Goal: Task Accomplishment & Management: Use online tool/utility

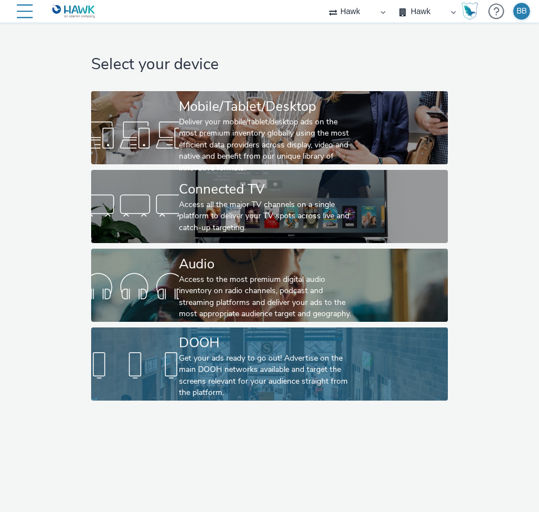
click at [274, 354] on div "Get your ads ready to go out! Advertise on the main DOOH networks available and…" at bounding box center [267, 376] width 176 height 46
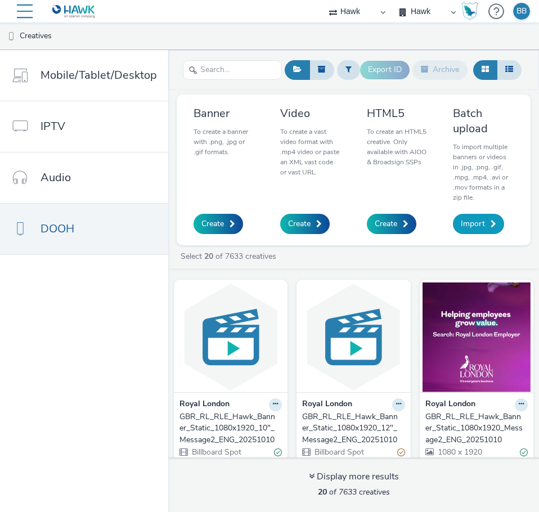
click at [474, 218] on span "Import" at bounding box center [473, 223] width 24 height 11
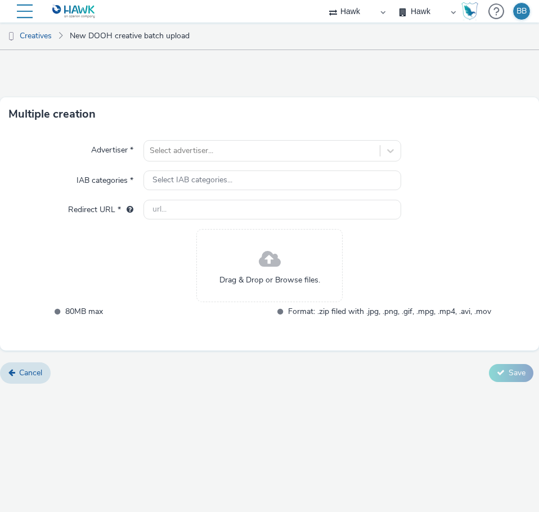
click at [264, 169] on div "Advertiser * Select advertiser... IAB categories * Select IAB categories... Red…" at bounding box center [269, 241] width 539 height 220
click at [253, 178] on div "Select IAB categories..." at bounding box center [273, 181] width 258 height 20
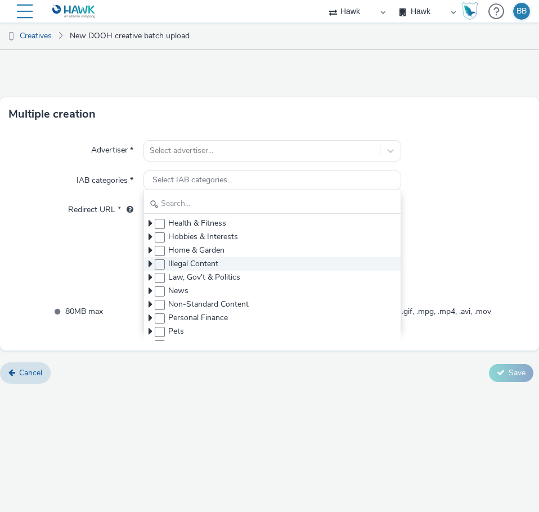
scroll to position [113, 0]
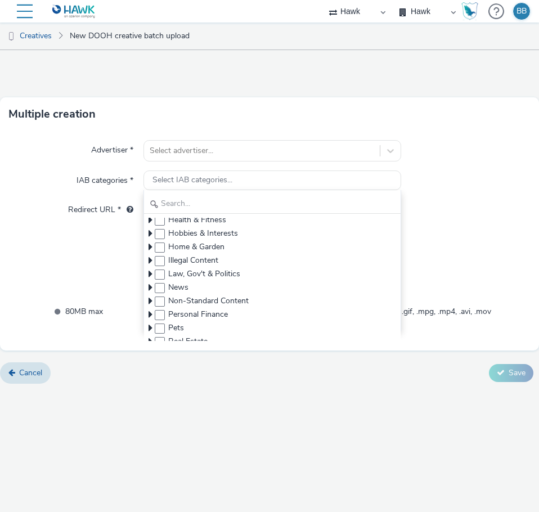
click at [414, 140] on div "Advertiser * Select advertiser... IAB categories * Select IAB categories... Alc…" at bounding box center [269, 241] width 539 height 220
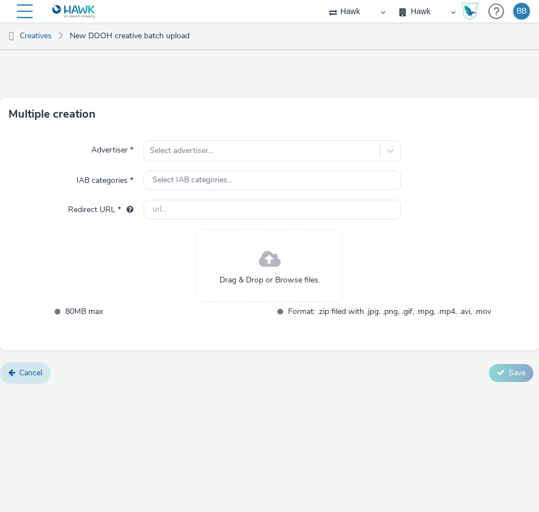
click at [29, 376] on span "Cancel" at bounding box center [30, 373] width 23 height 11
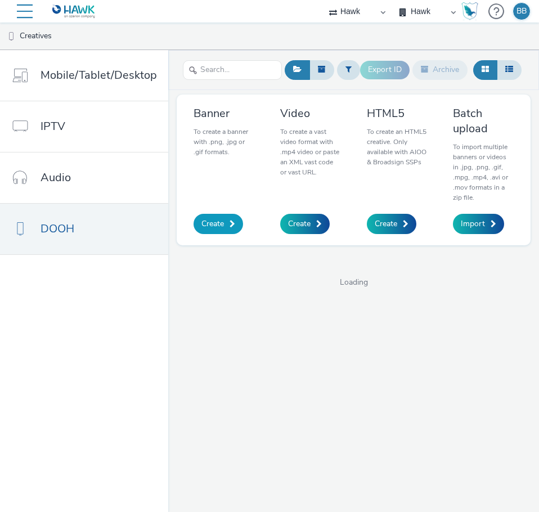
click at [217, 218] on span "Create" at bounding box center [213, 223] width 23 height 11
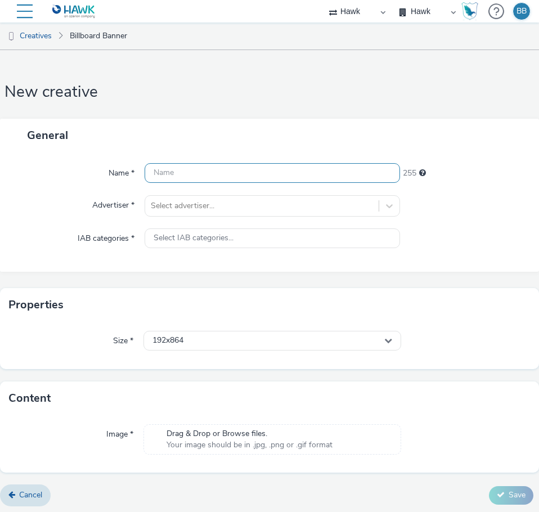
click at [204, 171] on input "text" at bounding box center [273, 173] width 256 height 20
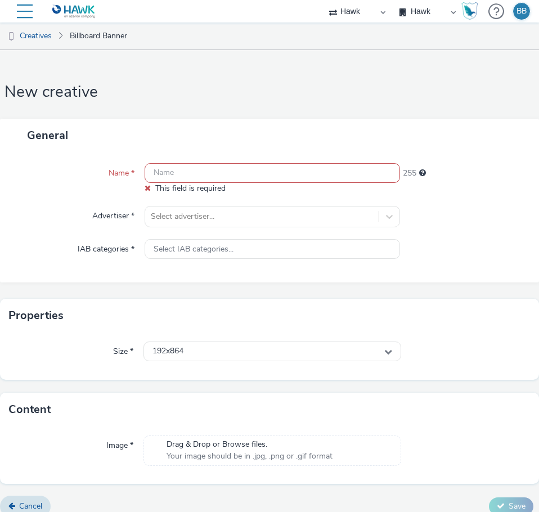
click at [165, 169] on input "text" at bounding box center [273, 173] width 256 height 20
paste input "KEND13981-02_TripAdvisor_Static_Display_AllSizes_r04_1080x1920"
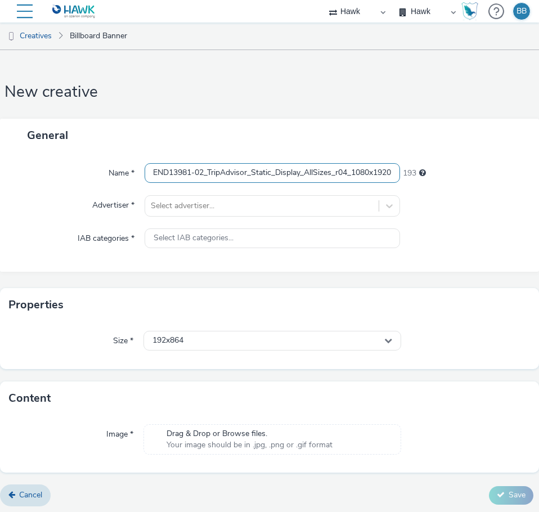
type input "KEND13981-02_TripAdvisor_Static_Display_AllSizes_r04_1080x1920"
click at [292, 142] on div "General" at bounding box center [269, 135] width 539 height 33
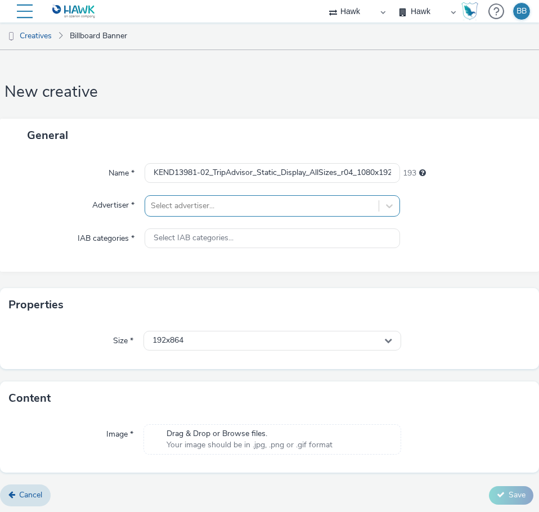
click at [242, 208] on div at bounding box center [262, 206] width 222 height 14
type input "[PERSON_NAME]"
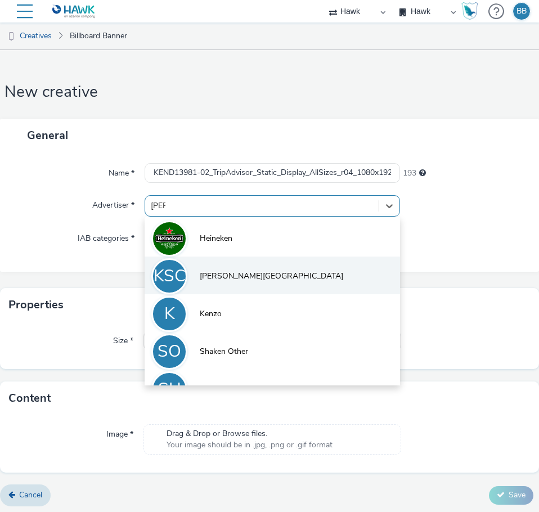
click at [230, 271] on span "[PERSON_NAME][GEOGRAPHIC_DATA]" at bounding box center [272, 276] width 144 height 11
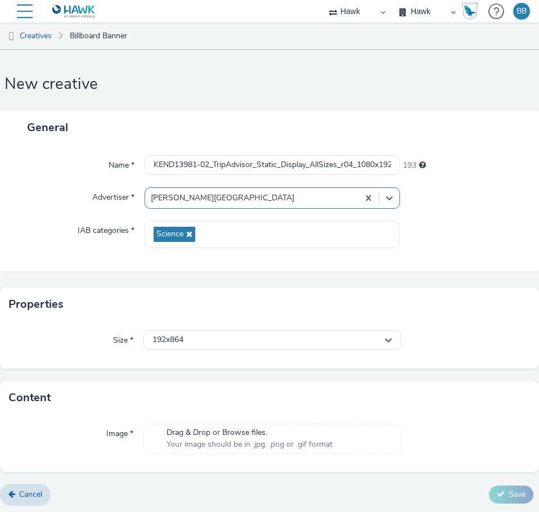
scroll to position [10, 0]
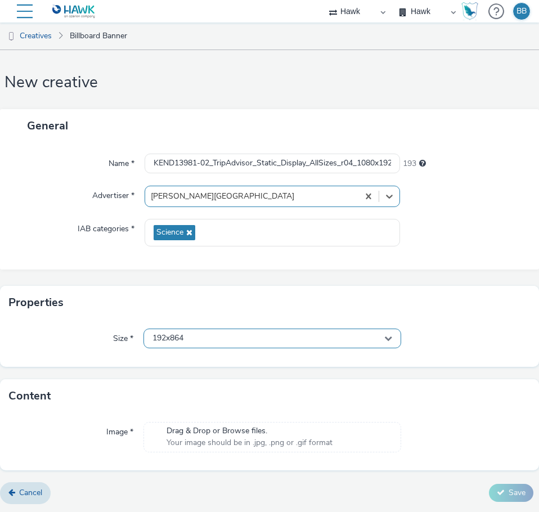
click at [238, 338] on div "192x864" at bounding box center [273, 339] width 258 height 20
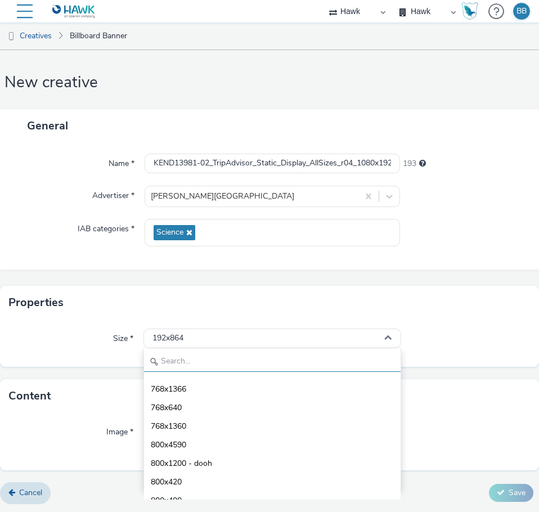
scroll to position [2027, 0]
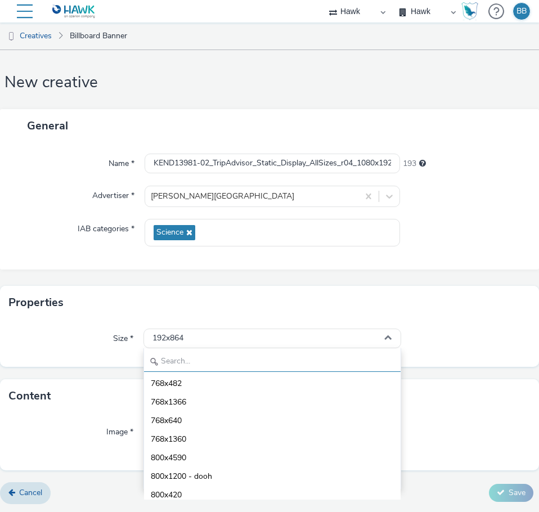
click at [198, 363] on input "text" at bounding box center [272, 363] width 257 height 20
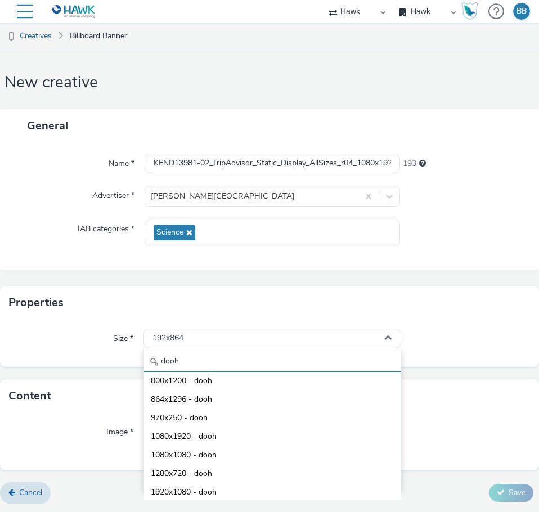
scroll to position [99, 0]
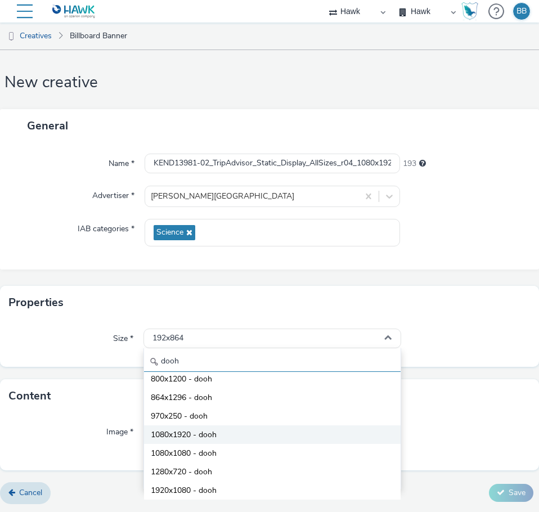
type input "dooh"
click at [175, 438] on span "1080x1920 - dooh" at bounding box center [184, 435] width 66 height 11
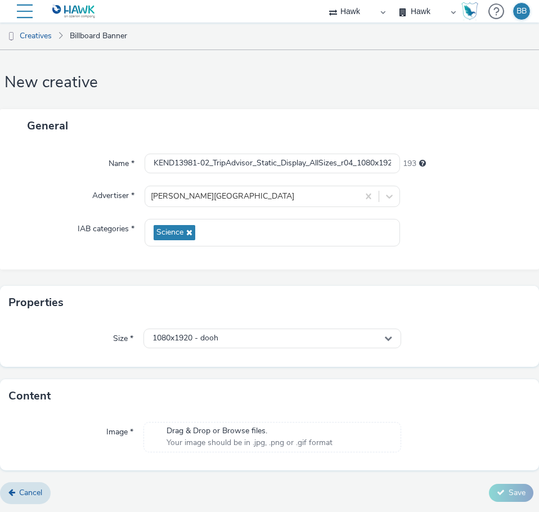
click at [180, 435] on span "Drag & Drop or Browse files." at bounding box center [250, 431] width 166 height 11
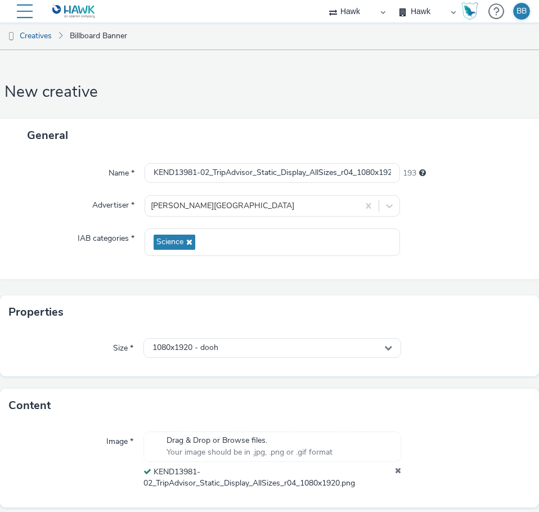
scroll to position [37, 0]
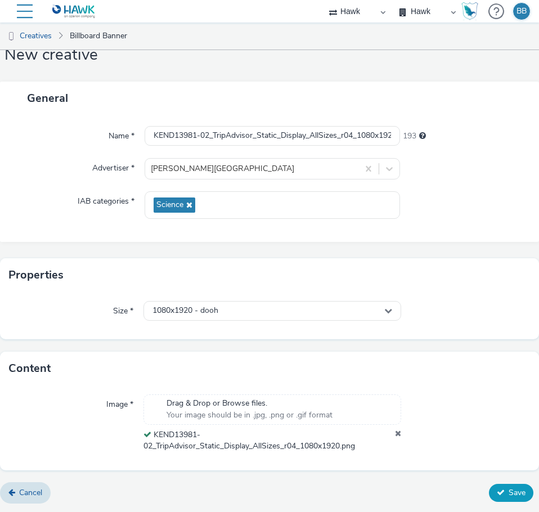
click at [509, 494] on span "Save" at bounding box center [517, 493] width 17 height 11
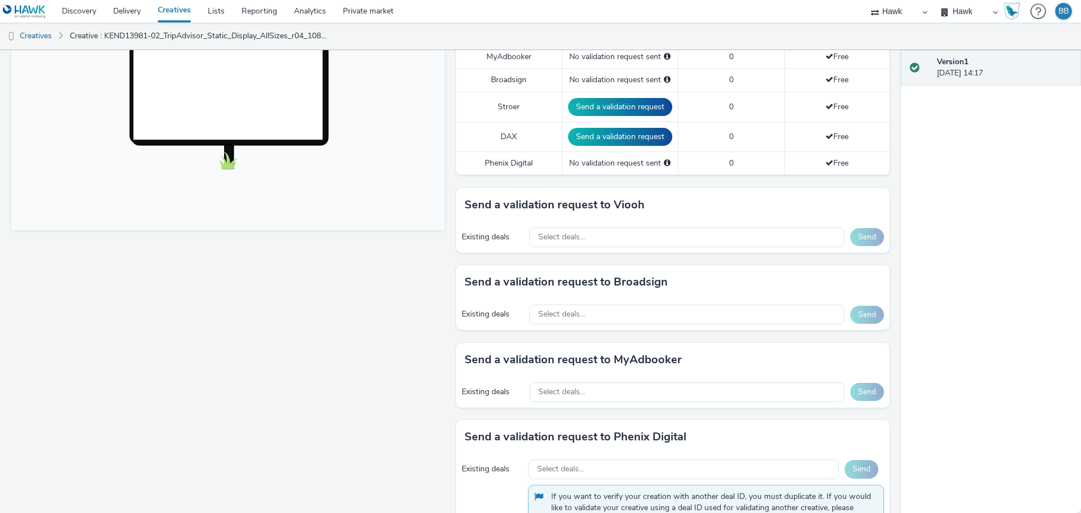
scroll to position [394, 0]
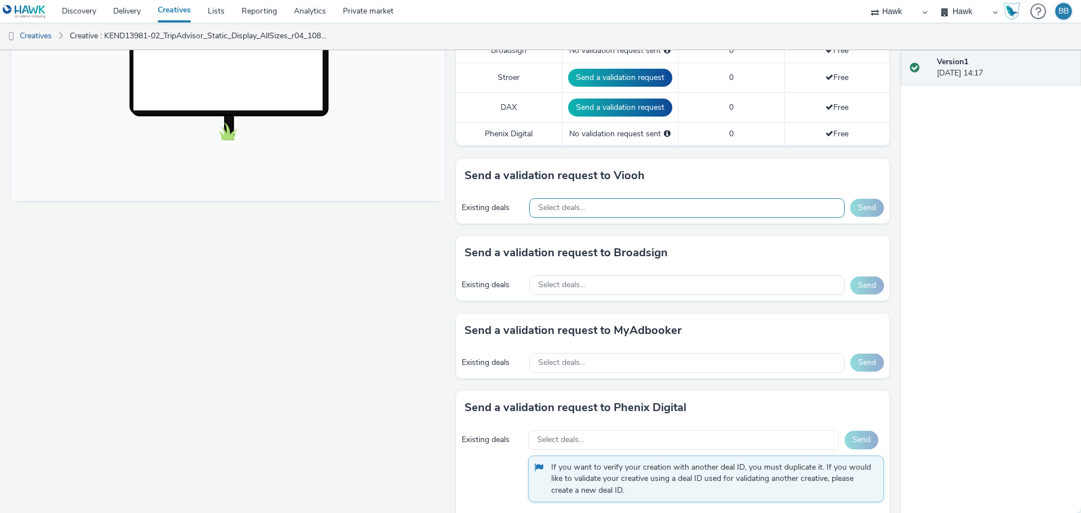
click at [539, 207] on div "Select deals..." at bounding box center [686, 208] width 315 height 20
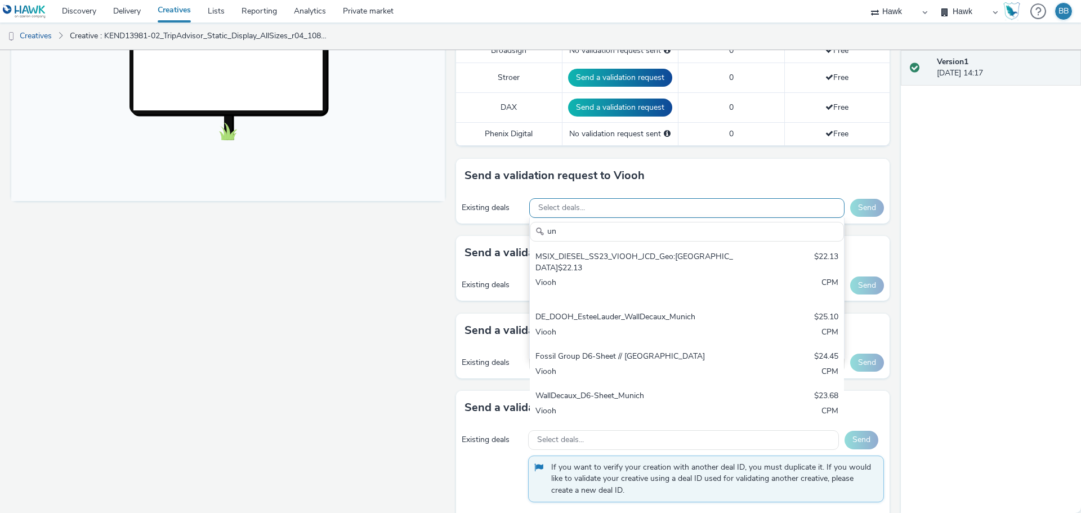
type input "u"
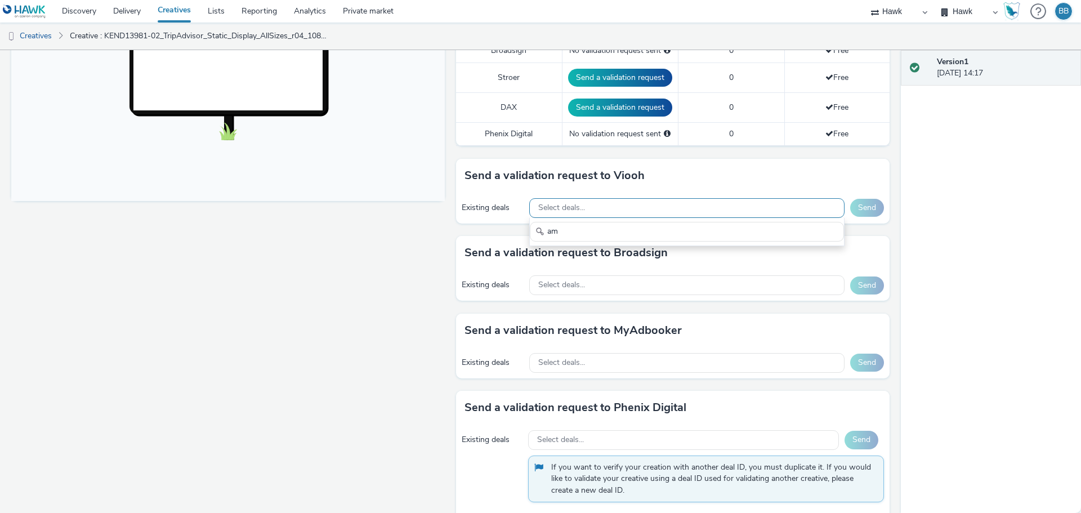
type input "a"
type input "y"
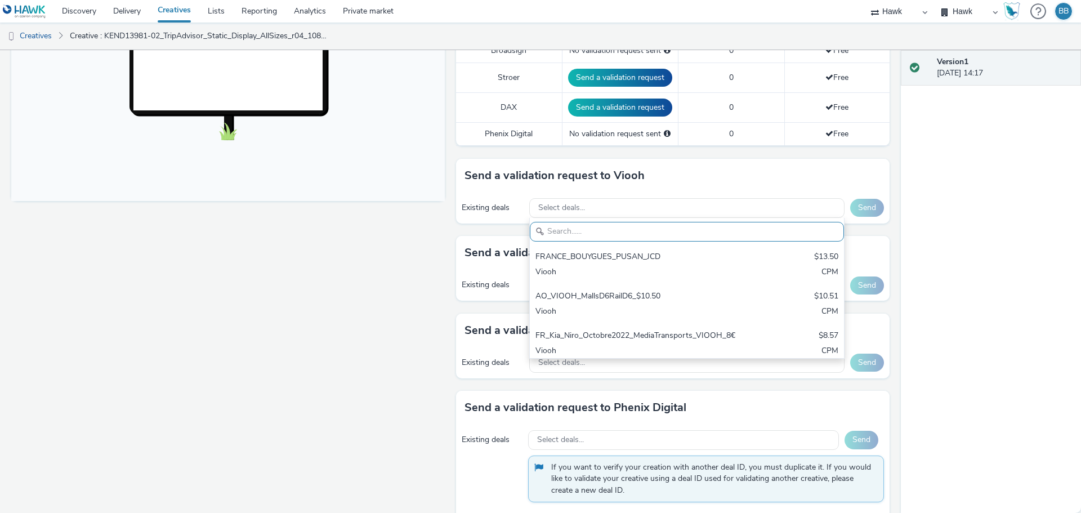
drag, startPoint x: 360, startPoint y: 303, endPoint x: 368, endPoint y: 303, distance: 7.9
click at [363, 303] on div "Fullscreen" at bounding box center [230, 136] width 439 height 794
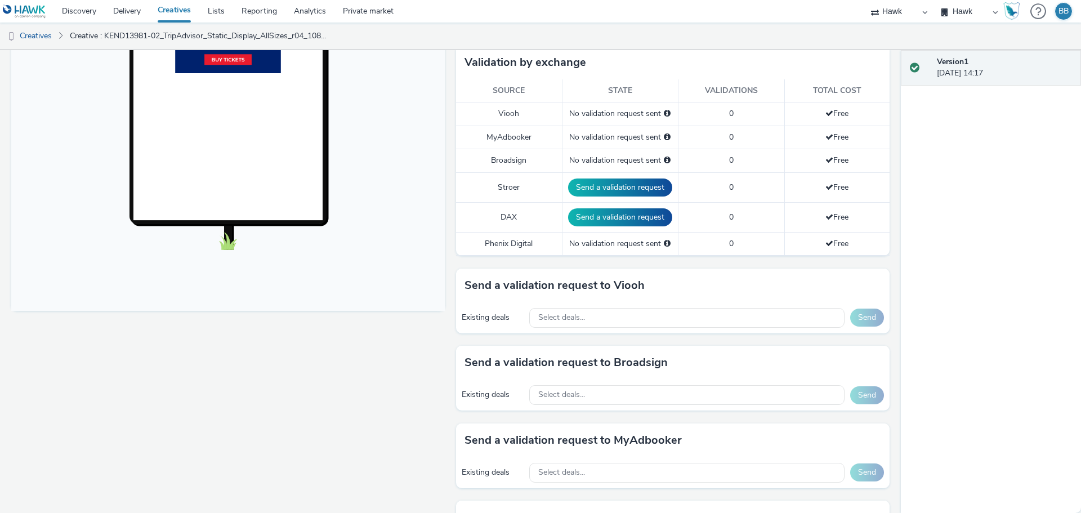
scroll to position [394, 0]
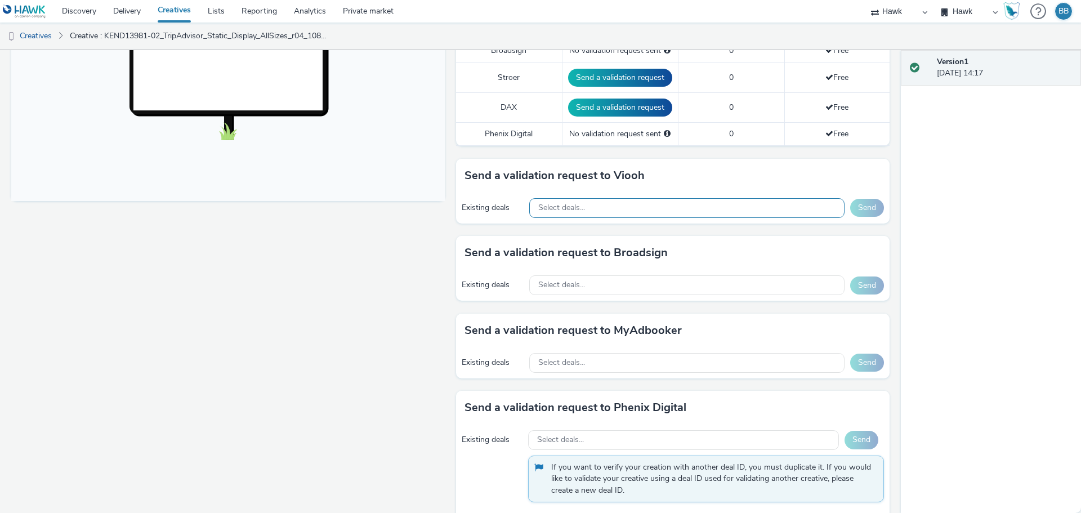
click at [539, 217] on div "Select deals..." at bounding box center [686, 208] width 315 height 20
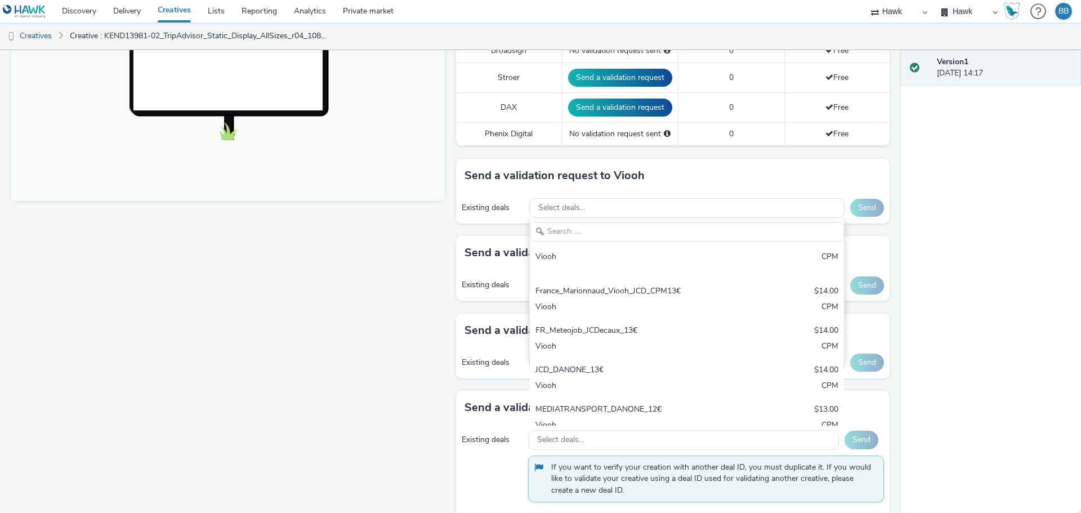
scroll to position [0, 0]
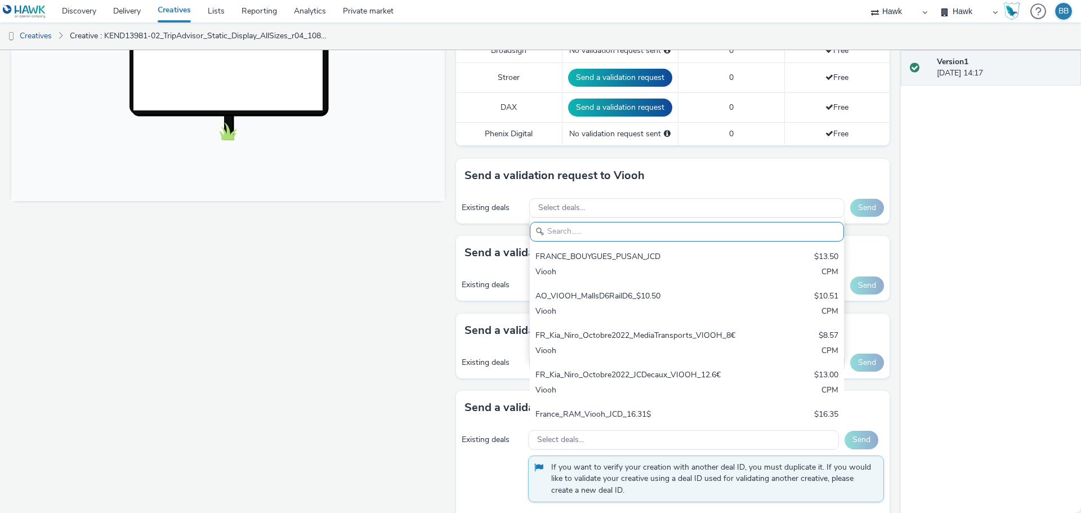
click at [539, 218] on div "Version 1 [DATE] 14:17" at bounding box center [991, 281] width 180 height 463
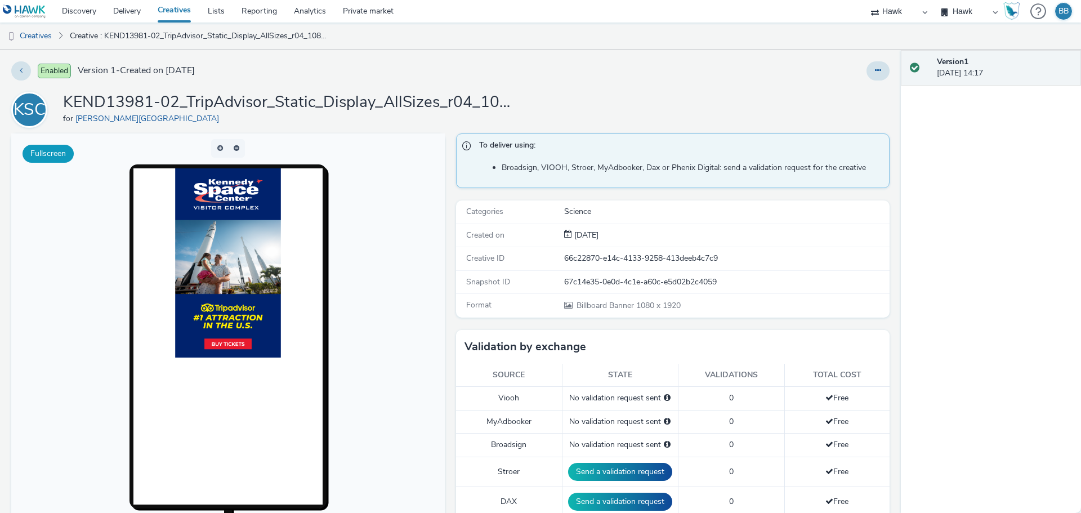
click at [41, 154] on button "Fullscreen" at bounding box center [48, 154] width 51 height 18
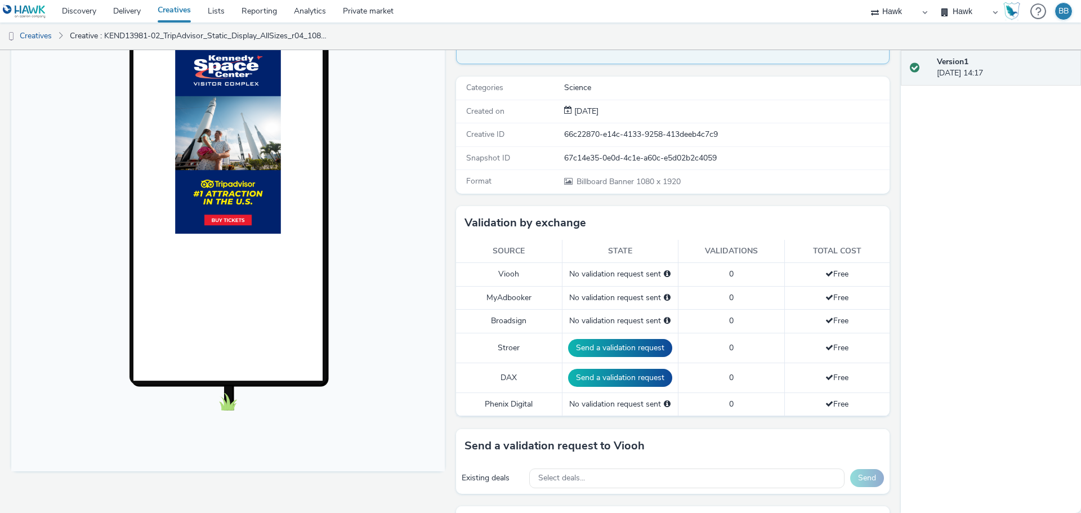
scroll to position [414, 0]
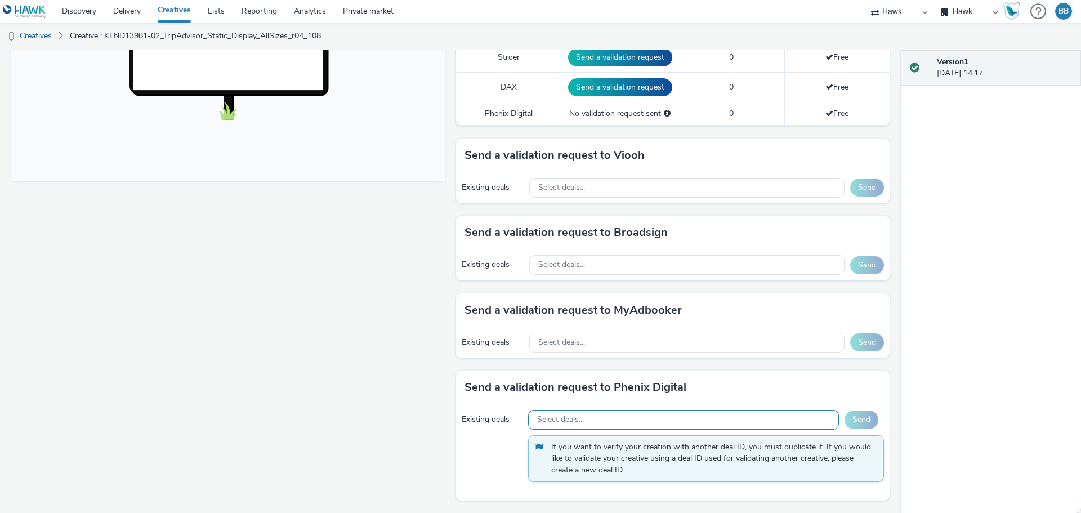
click at [539, 420] on div "Select deals..." at bounding box center [683, 420] width 311 height 20
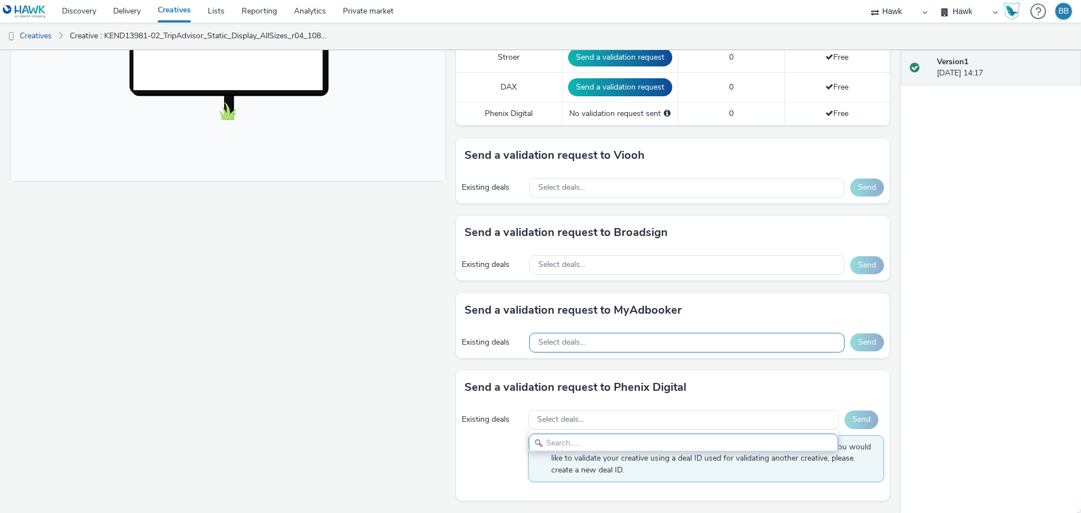
click at [539, 344] on span "Select deals..." at bounding box center [561, 343] width 47 height 10
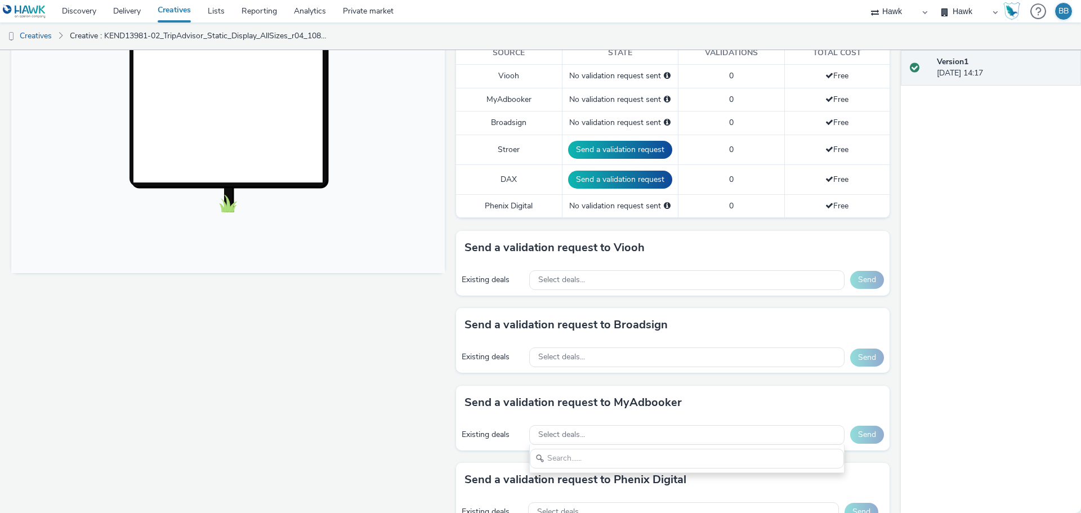
scroll to position [302, 0]
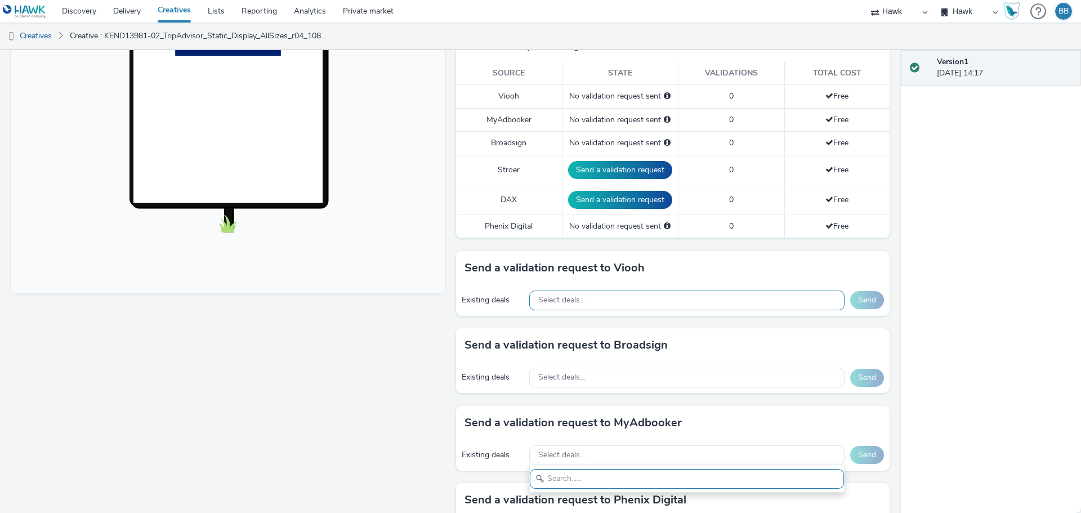
click at [539, 299] on div "Select deals..." at bounding box center [686, 301] width 315 height 20
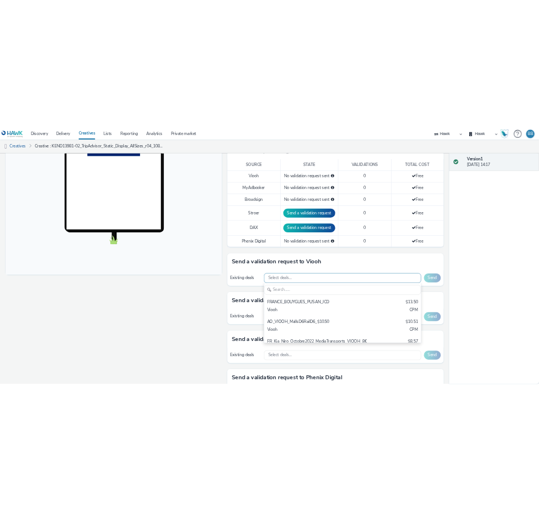
scroll to position [0, 0]
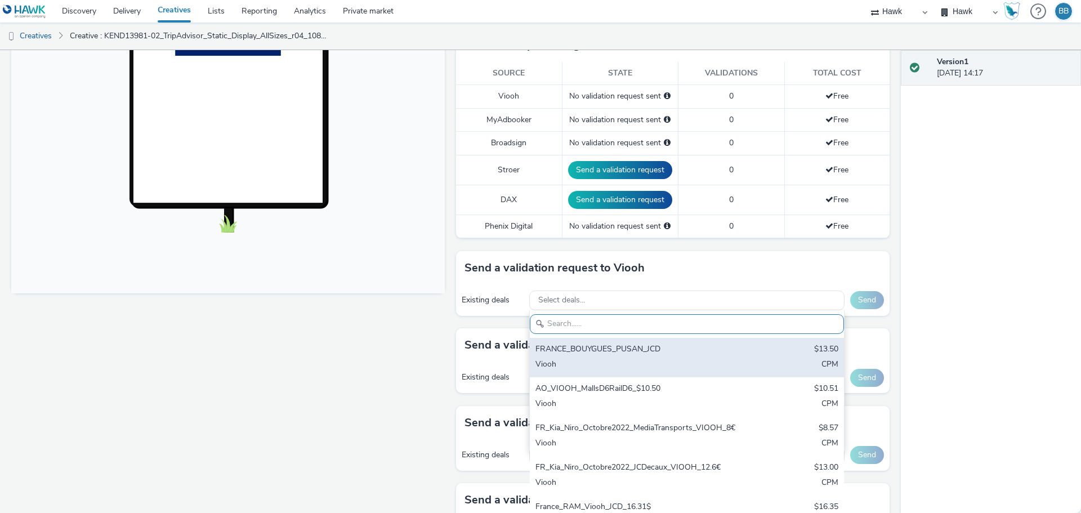
click at [539, 358] on div "FRANCE_BOUYGUES_PUSAN_JCD $13.50 Viooh CPM" at bounding box center [687, 357] width 314 height 39
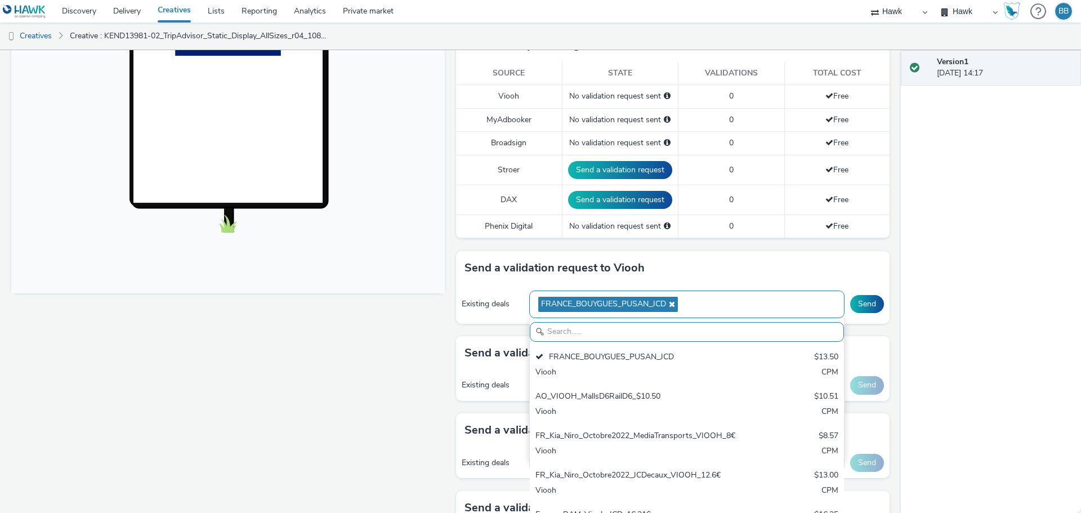
click at [539, 304] on icon at bounding box center [670, 304] width 9 height 8
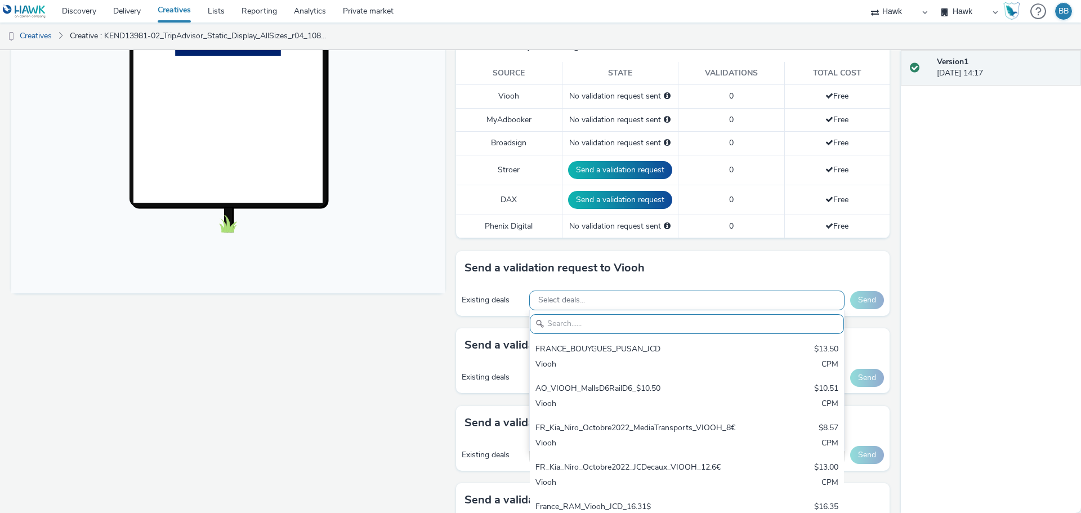
click at [539, 277] on div "Version 1 [DATE] 14:17" at bounding box center [991, 281] width 180 height 463
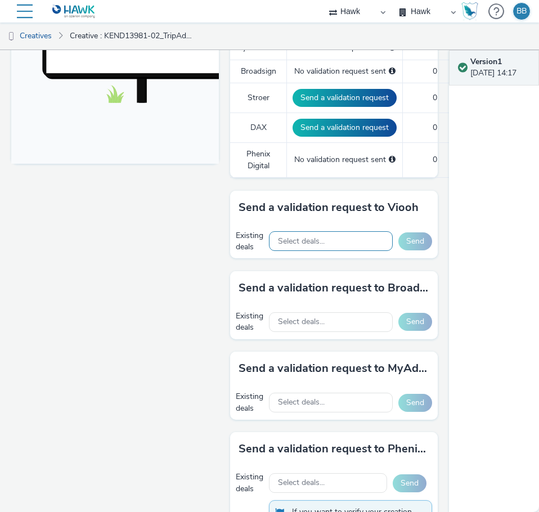
scroll to position [431, 0]
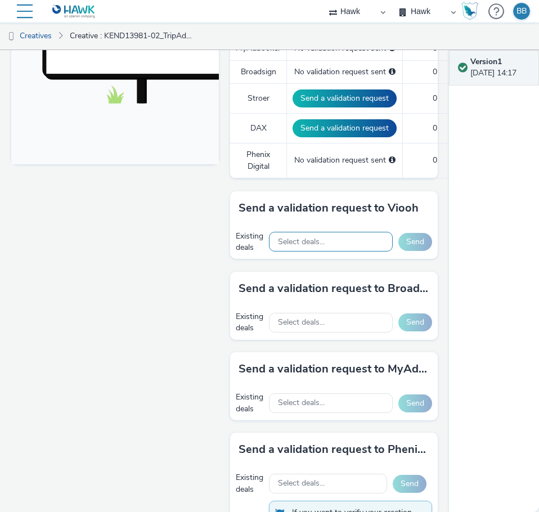
click at [308, 239] on span "Select deals..." at bounding box center [301, 243] width 47 height 10
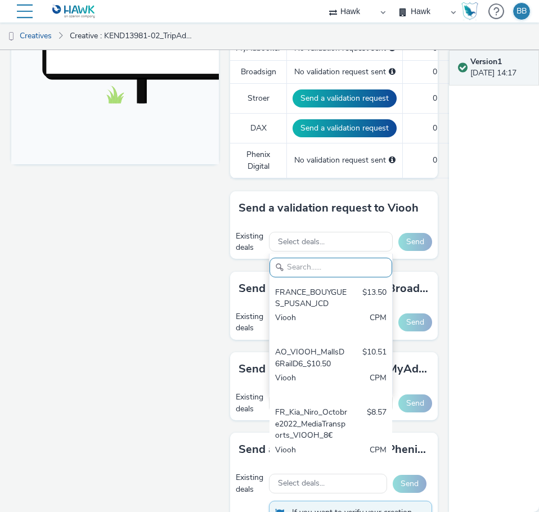
click at [69, 273] on div "Fullscreen" at bounding box center [117, 158] width 213 height 911
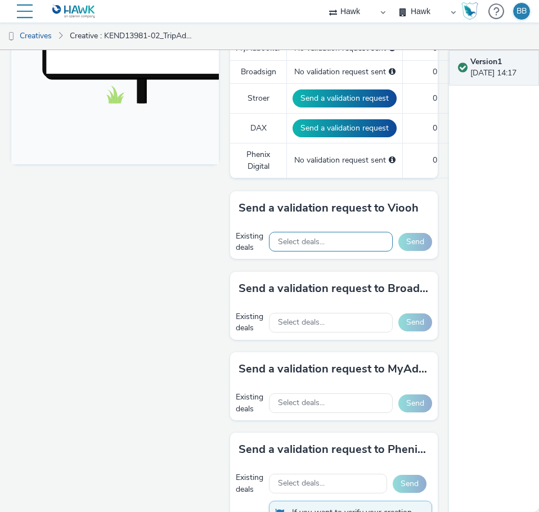
click at [309, 245] on span "Select deals..." at bounding box center [301, 243] width 47 height 10
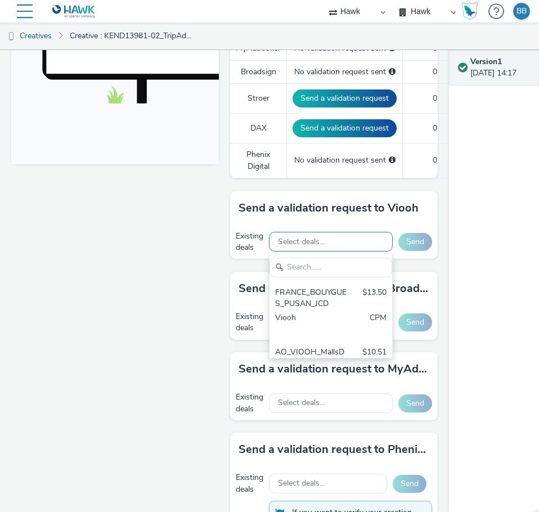
scroll to position [0, 0]
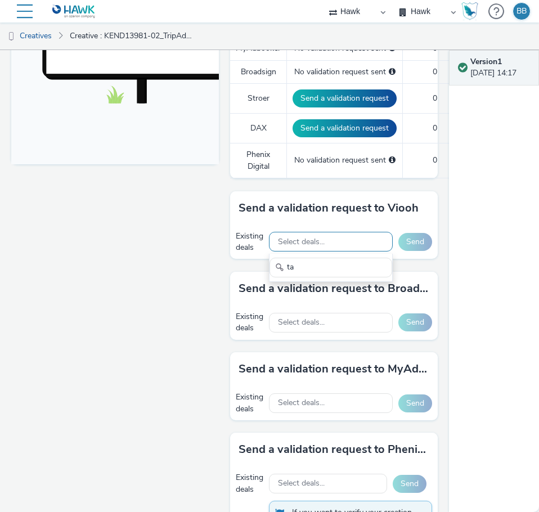
type input "t"
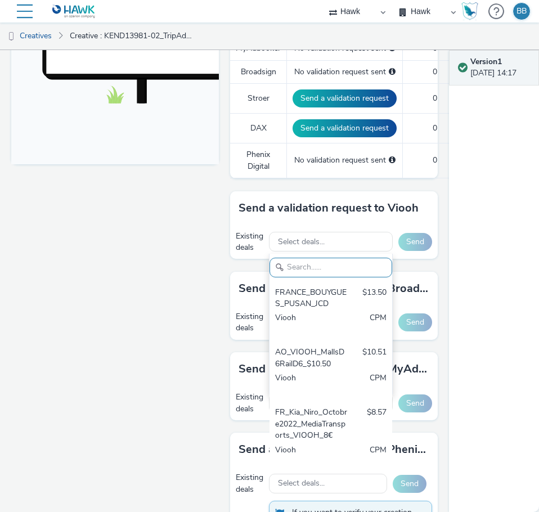
click at [251, 280] on h3 "Send a validation request to Broadsign" at bounding box center [334, 288] width 191 height 17
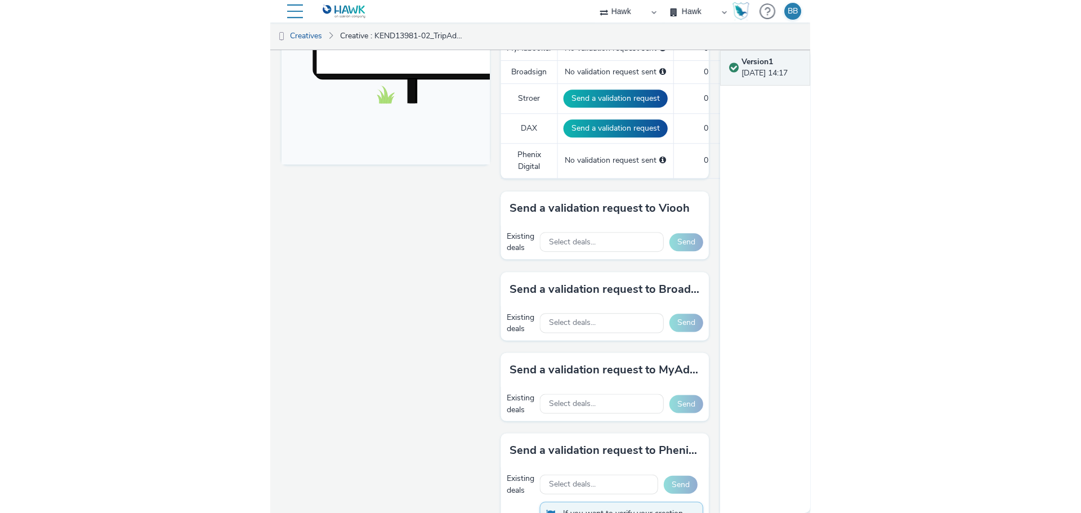
scroll to position [206, 0]
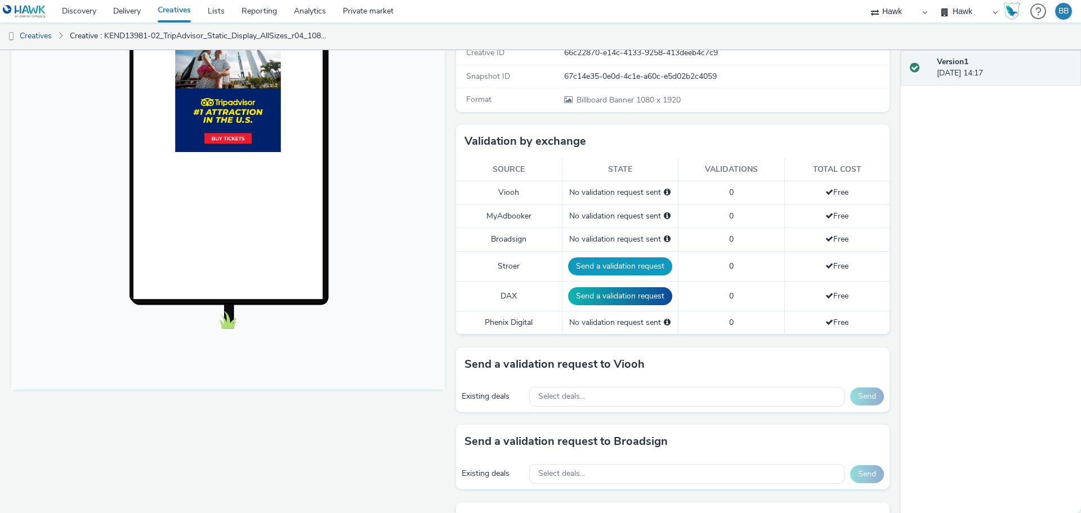
click at [539, 264] on button "Send a validation request" at bounding box center [620, 266] width 104 height 18
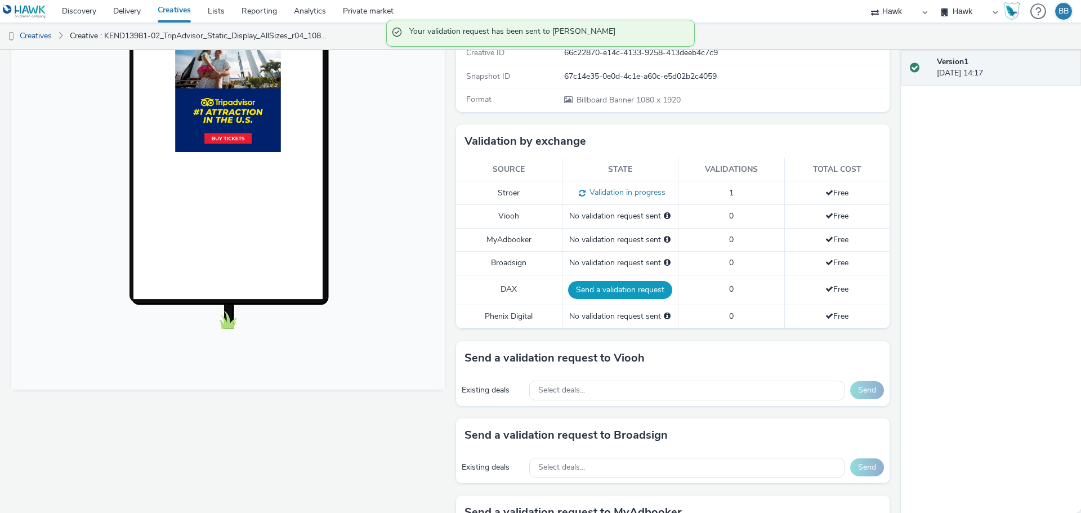
click at [539, 286] on button "Send a validation request" at bounding box center [620, 290] width 104 height 18
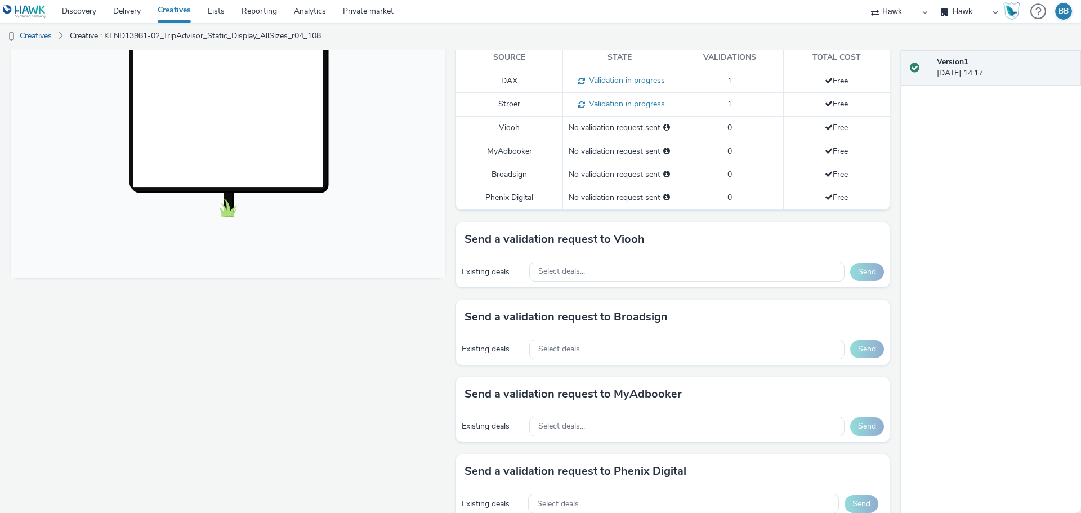
scroll to position [318, 0]
click at [539, 269] on div "Select deals..." at bounding box center [686, 271] width 315 height 20
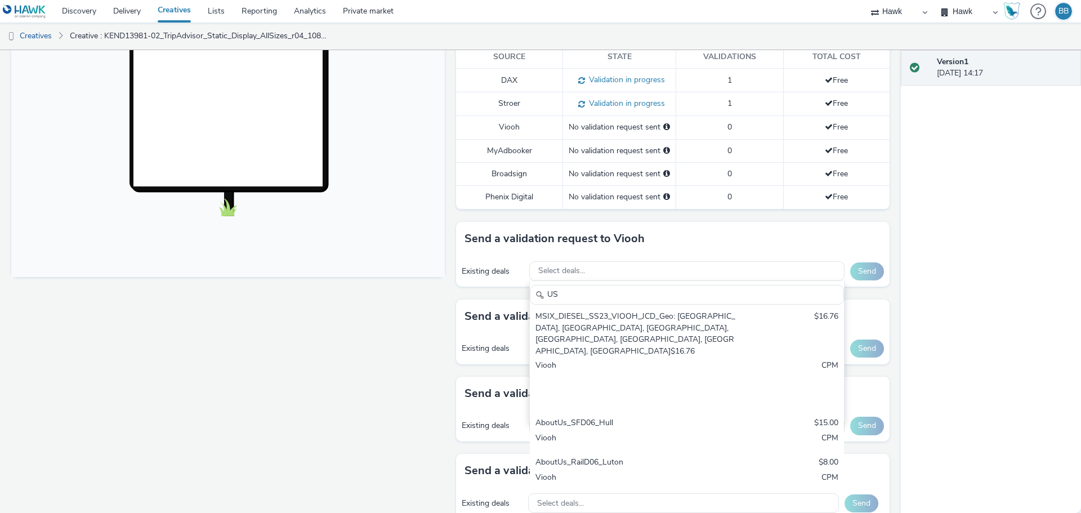
scroll to position [0, 0]
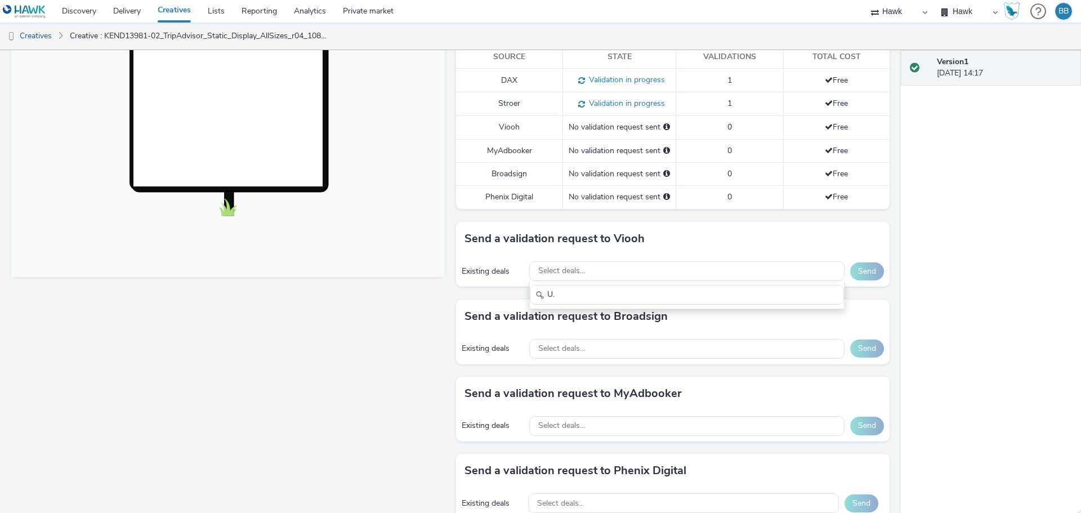
type input "U"
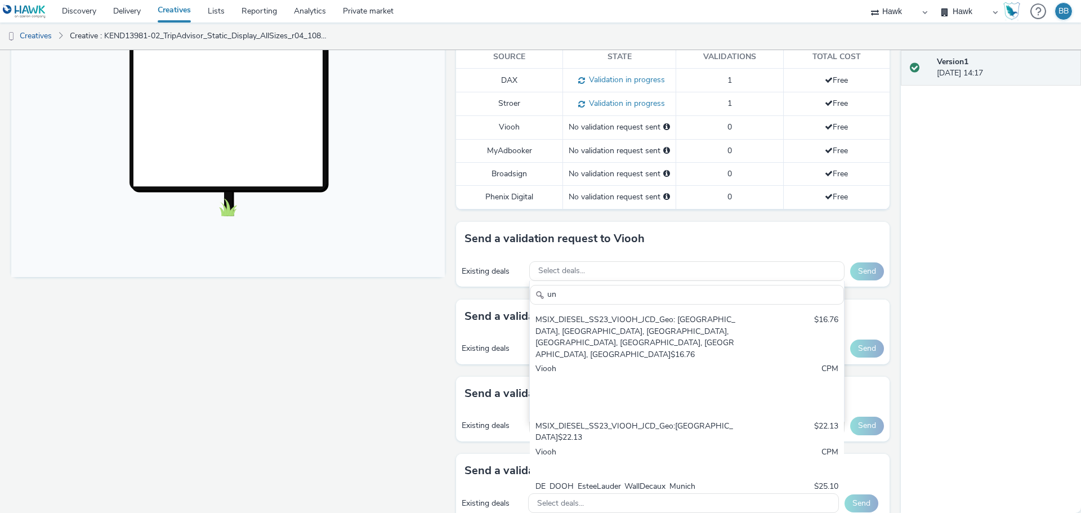
type input "u"
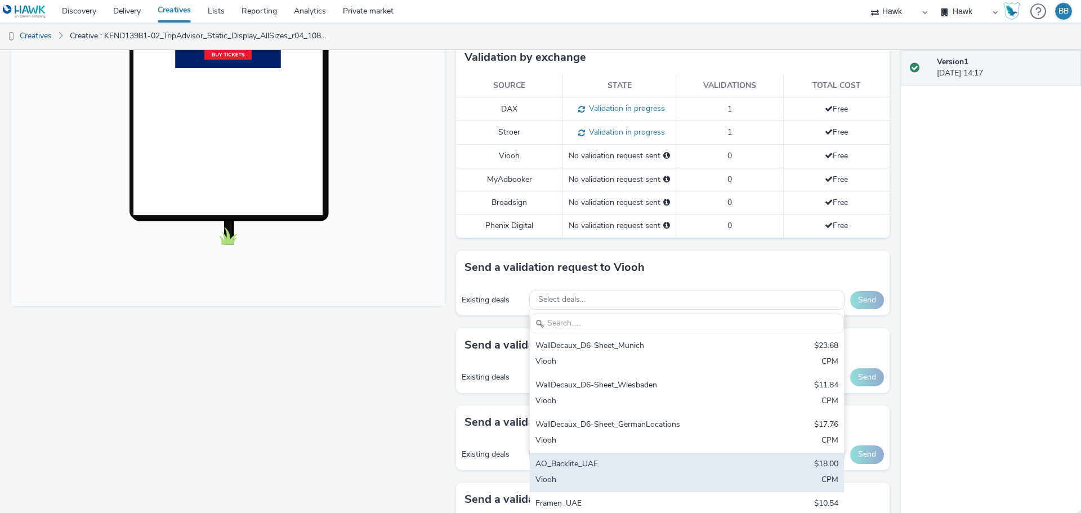
scroll to position [6238, 0]
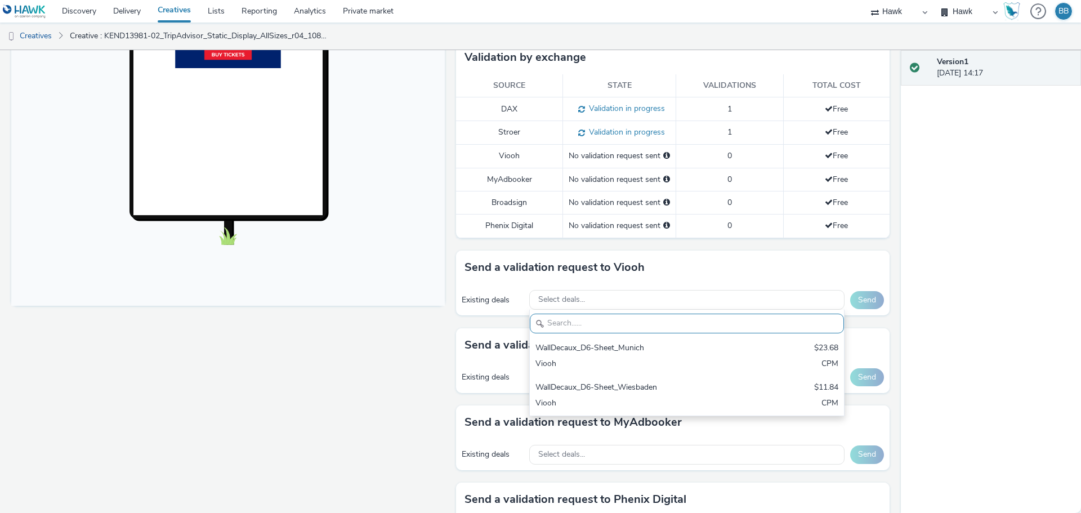
click at [396, 371] on div "Fullscreen" at bounding box center [230, 234] width 439 height 781
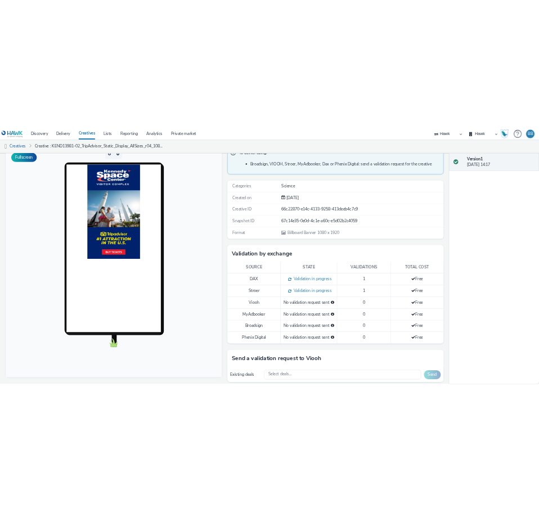
scroll to position [0, 0]
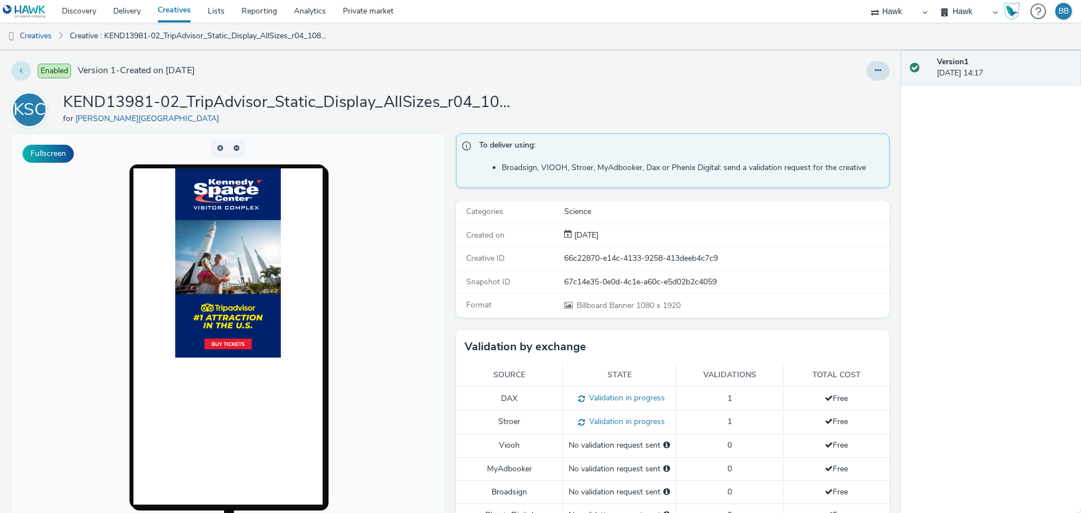
click at [19, 70] on button at bounding box center [21, 70] width 20 height 19
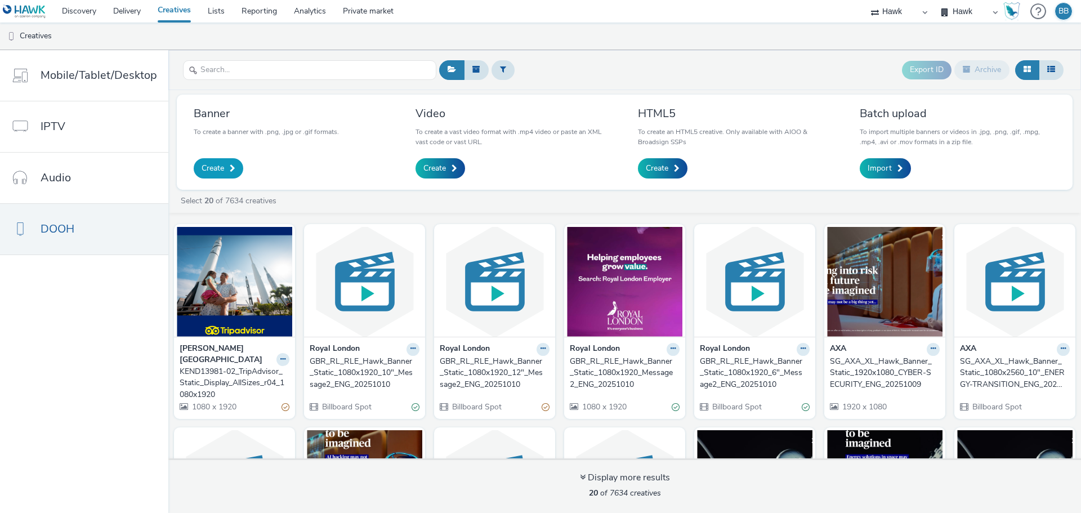
click at [202, 172] on span "Create" at bounding box center [213, 168] width 23 height 11
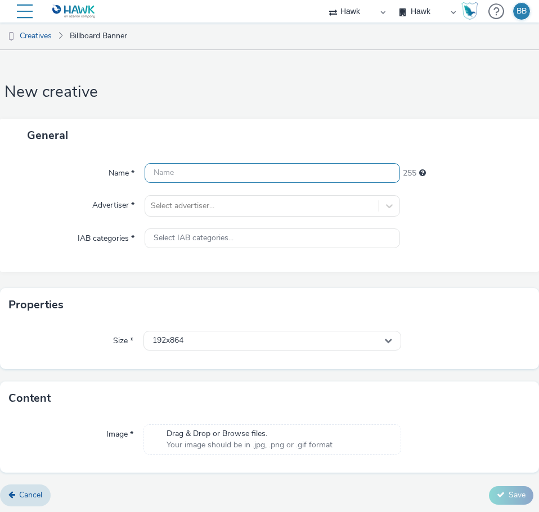
click at [193, 171] on input "text" at bounding box center [273, 173] width 256 height 20
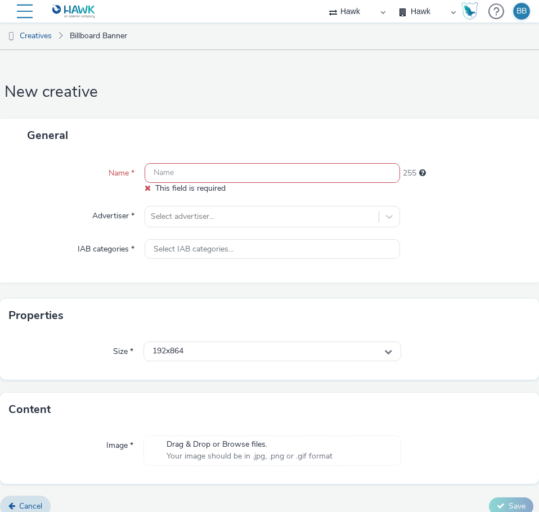
click at [165, 171] on input "text" at bounding box center [273, 173] width 256 height 20
paste input "KEND13981-02_TripAdvisor_Static_Display_AllSizes_r04_1920x1080"
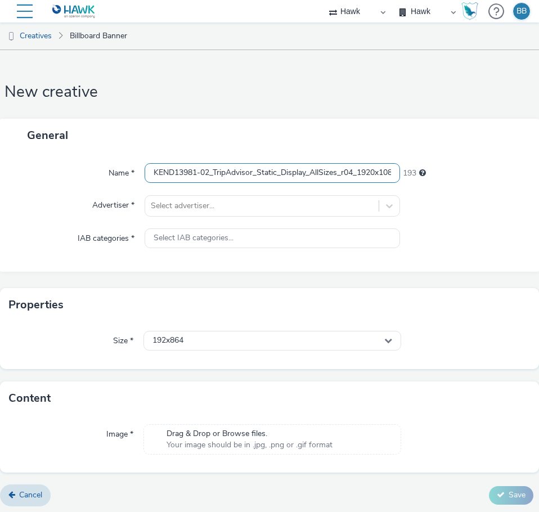
scroll to position [0, 16]
type input "KEND13981-02_TripAdvisor_Static_Display_AllSizes_r04_1920x1080"
click at [233, 131] on div "General" at bounding box center [269, 135] width 539 height 33
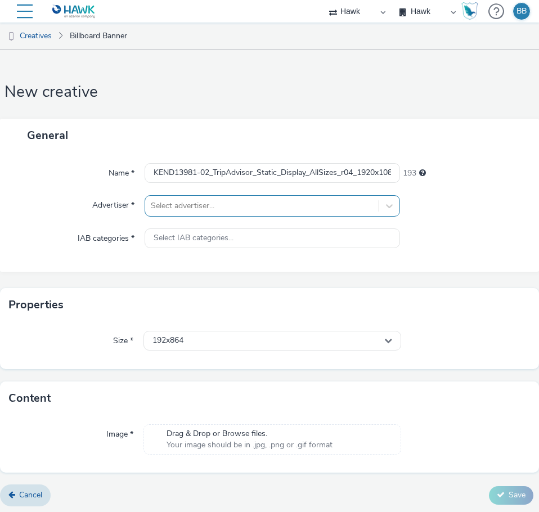
click at [226, 200] on div at bounding box center [262, 206] width 222 height 14
type input "[PERSON_NAME]"
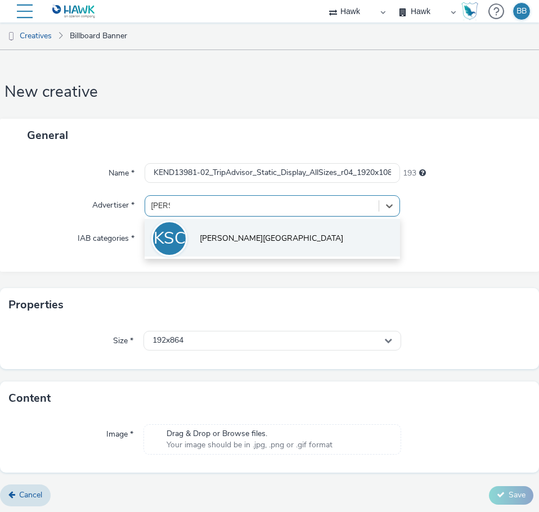
click at [241, 235] on span "[PERSON_NAME][GEOGRAPHIC_DATA]" at bounding box center [272, 238] width 144 height 11
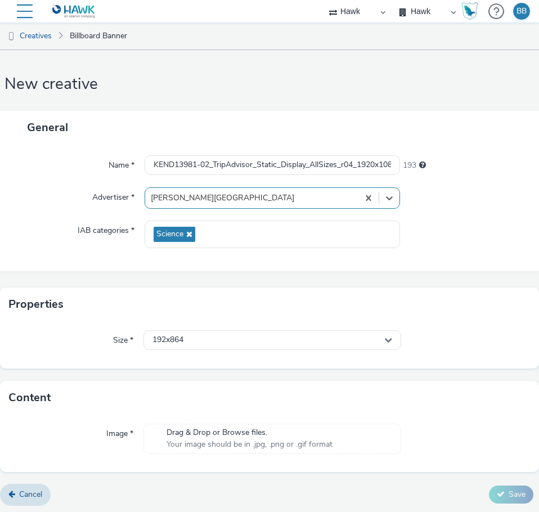
scroll to position [10, 0]
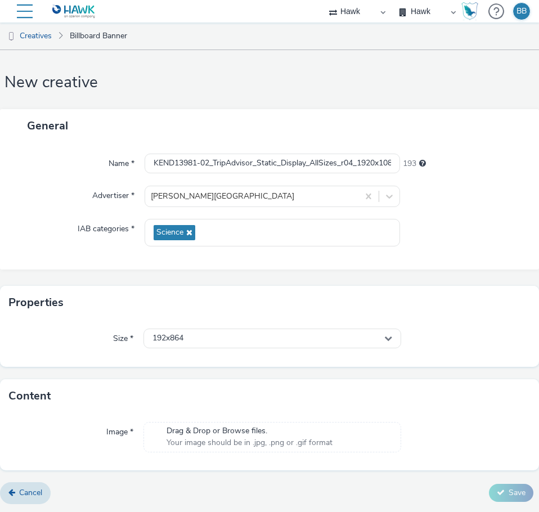
drag, startPoint x: 217, startPoint y: 339, endPoint x: 105, endPoint y: 333, distance: 112.2
click at [105, 333] on div "Size * 192x864" at bounding box center [269, 339] width 521 height 20
click at [177, 340] on span "192x864" at bounding box center [168, 339] width 31 height 10
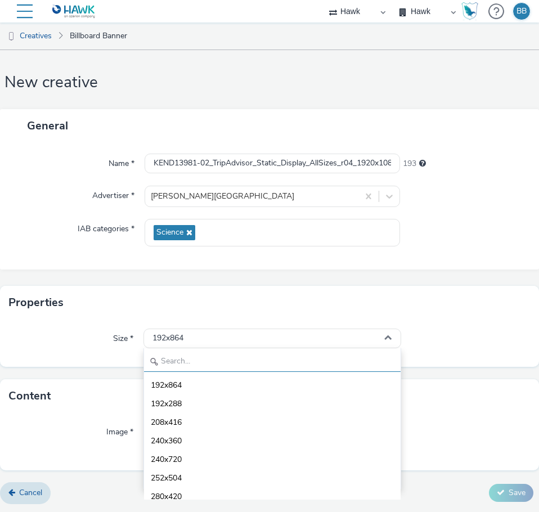
click at [185, 362] on input "text" at bounding box center [272, 363] width 257 height 20
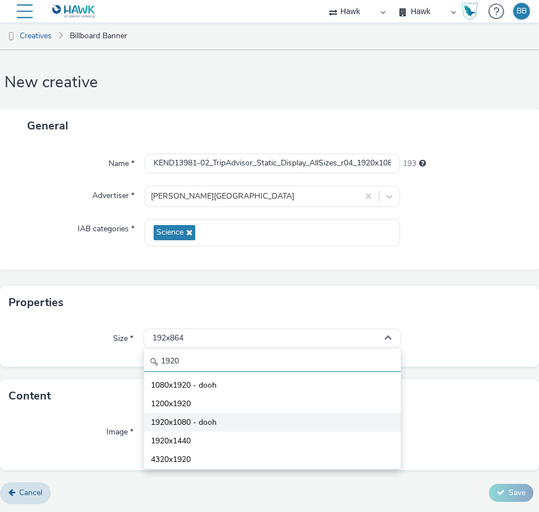
type input "1920"
click at [204, 422] on span "1920x1080 - dooh" at bounding box center [184, 422] width 66 height 11
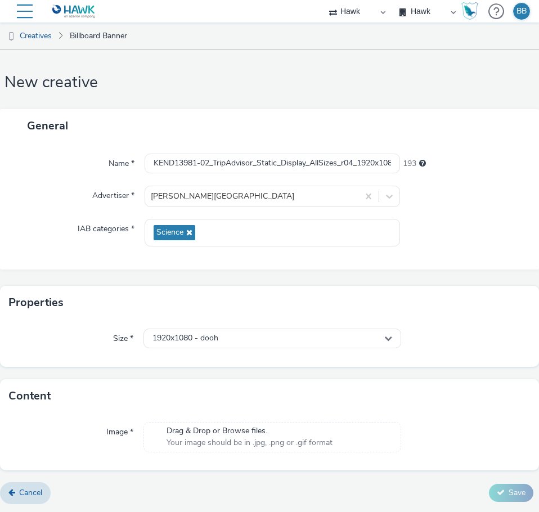
click at [265, 434] on span "Drag & Drop or Browse files." at bounding box center [250, 431] width 166 height 11
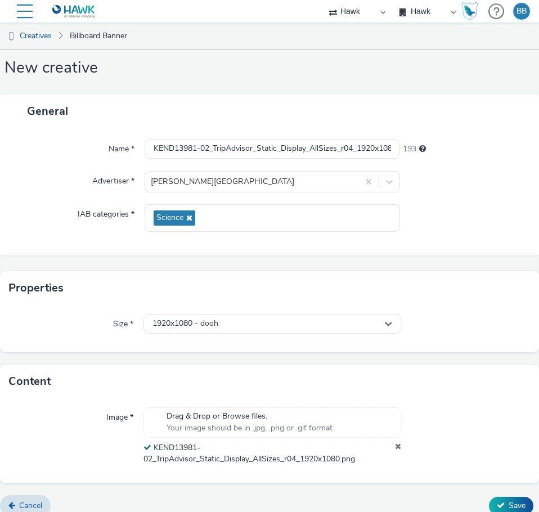
scroll to position [37, 0]
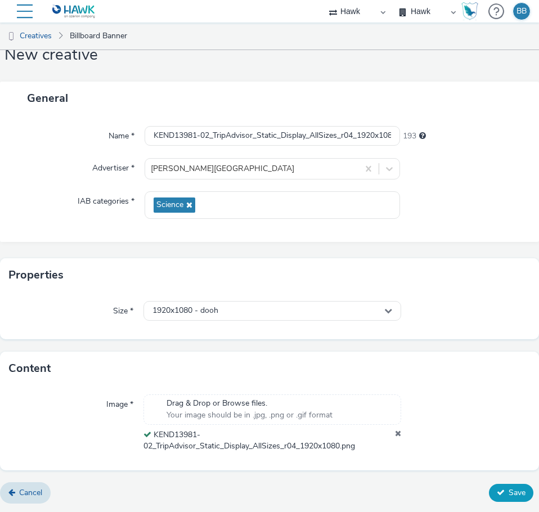
click at [509, 491] on span "Save" at bounding box center [517, 493] width 17 height 11
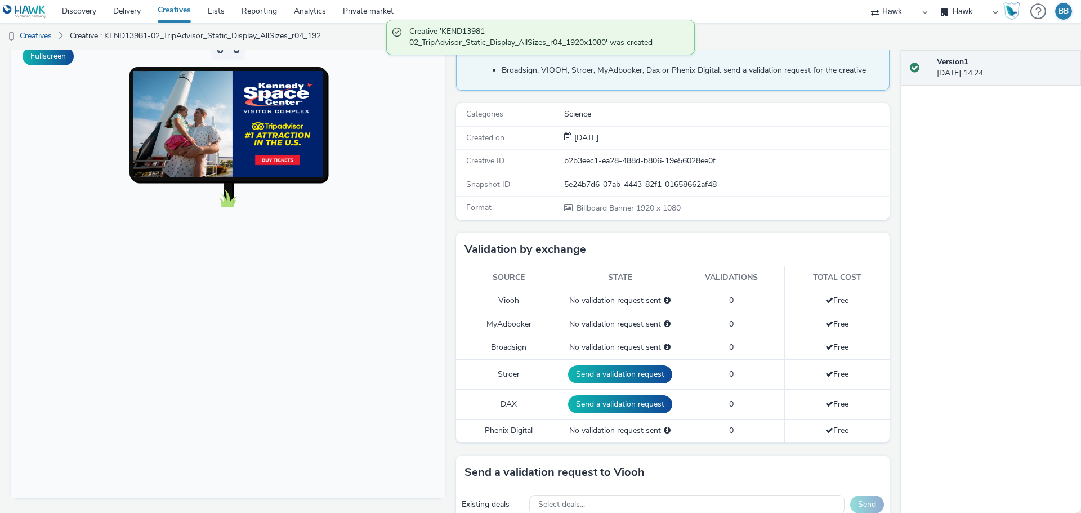
scroll to position [225, 0]
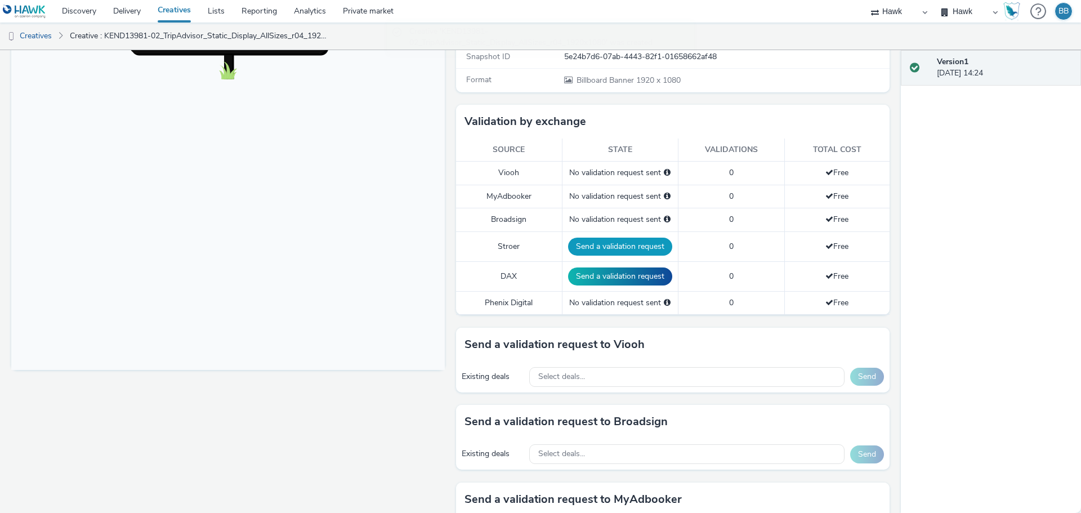
click at [539, 243] on button "Send a validation request" at bounding box center [620, 247] width 104 height 18
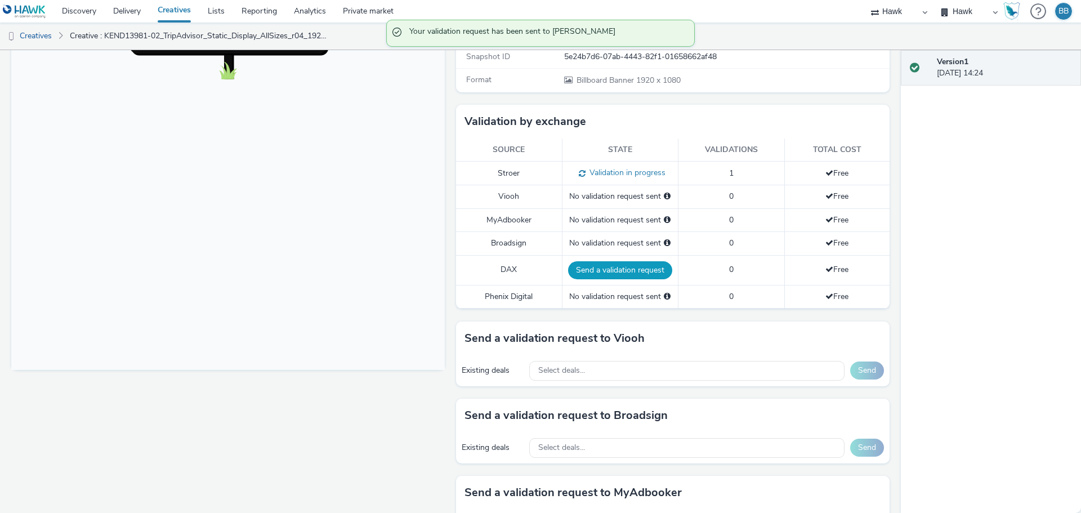
click at [539, 270] on button "Send a validation request" at bounding box center [620, 270] width 104 height 18
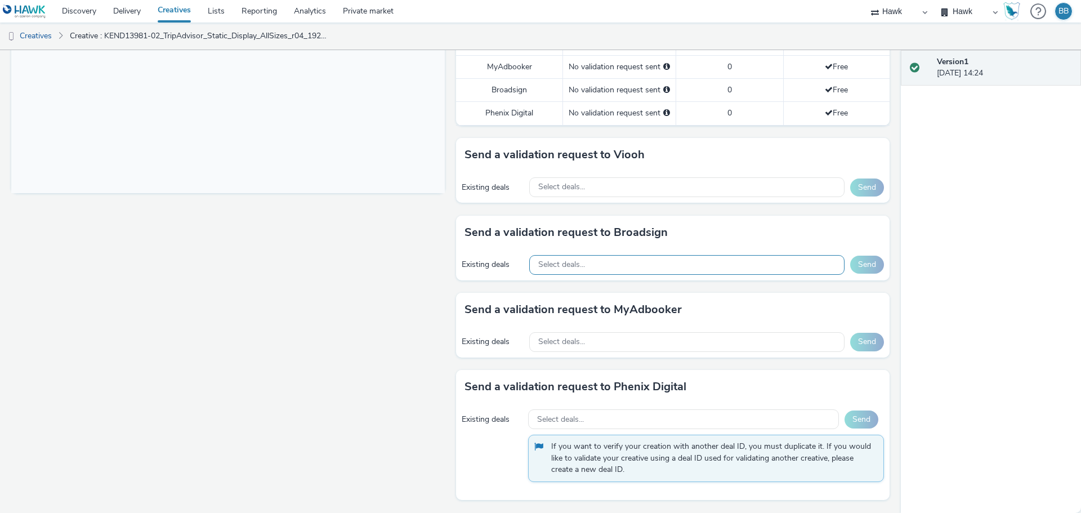
scroll to position [0, 0]
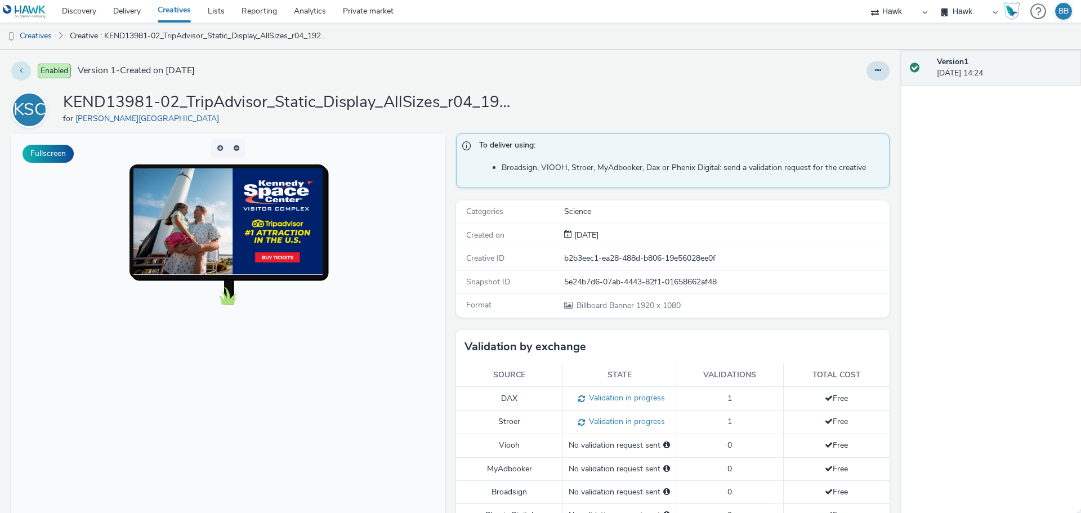
click at [21, 71] on icon at bounding box center [21, 70] width 3 height 8
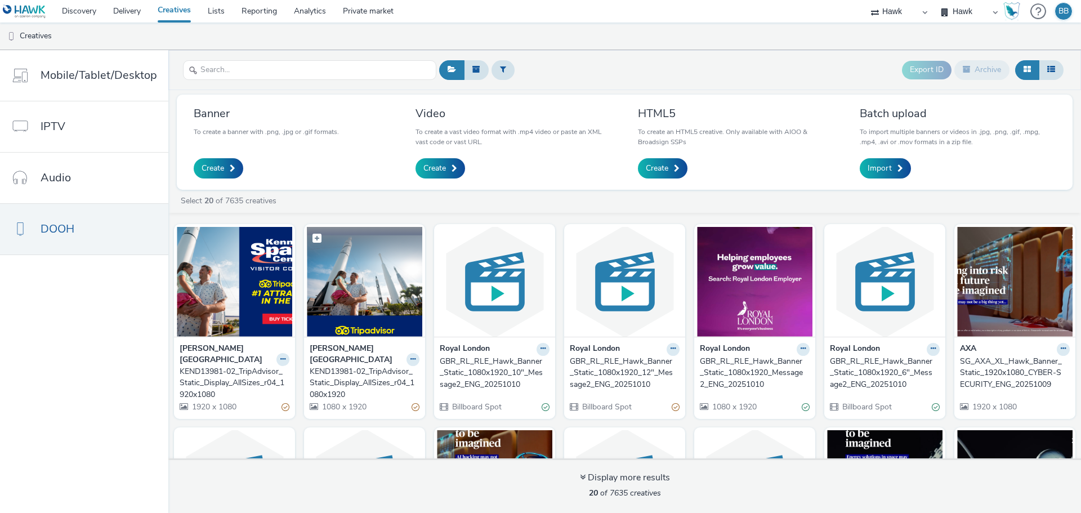
click at [373, 274] on img at bounding box center [364, 282] width 115 height 110
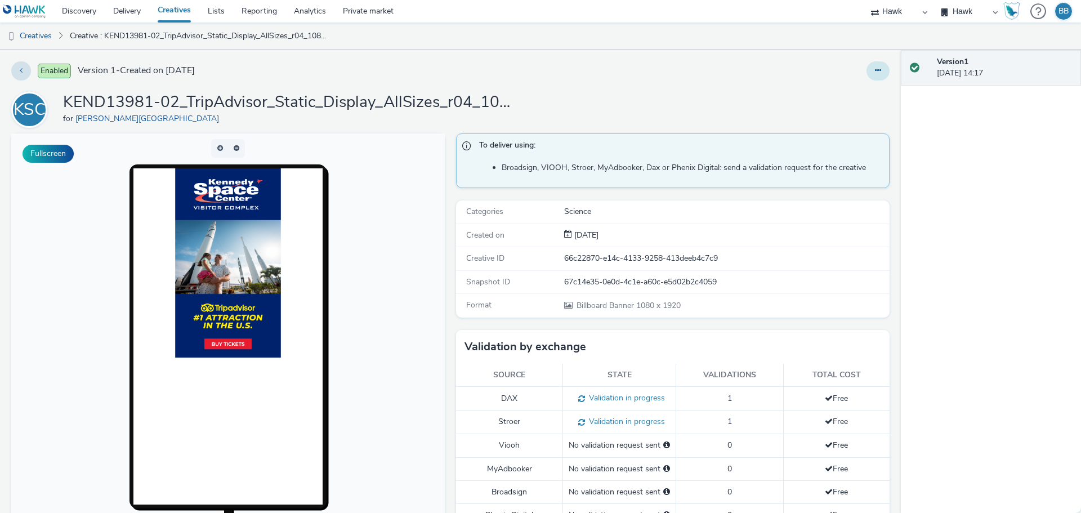
click at [539, 73] on icon at bounding box center [878, 70] width 6 height 8
click at [539, 95] on link "Edit" at bounding box center [847, 93] width 84 height 23
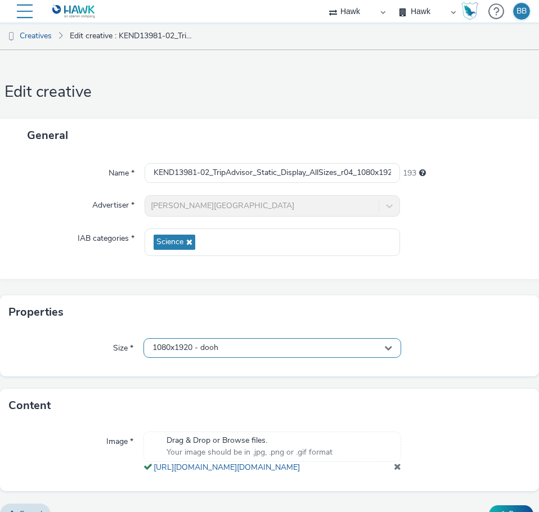
click at [165, 349] on span "1080x1920 - dooh" at bounding box center [186, 349] width 66 height 10
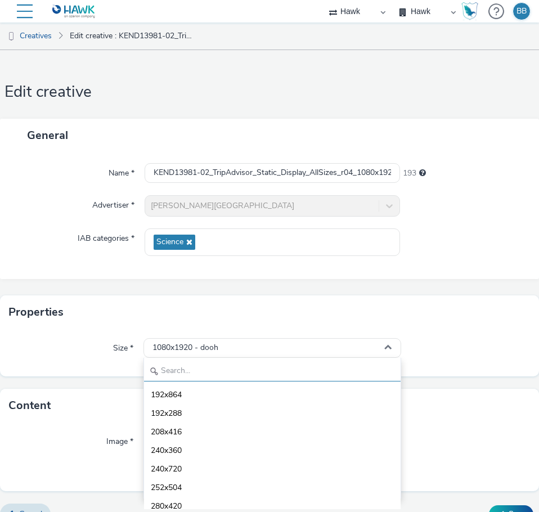
click at [195, 371] on input "text" at bounding box center [272, 372] width 257 height 20
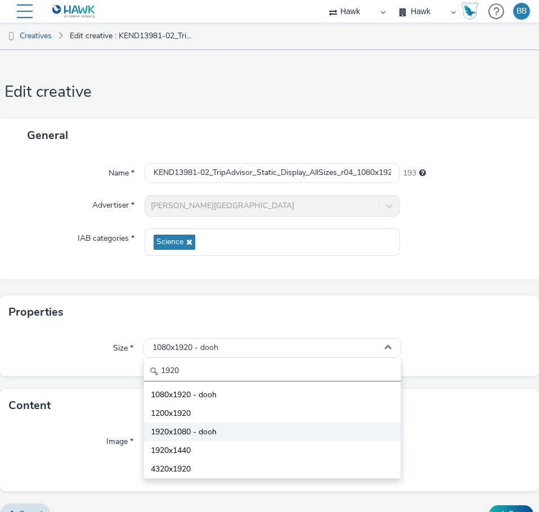
type input "1920"
click at [190, 433] on span "1920x1080 - dooh" at bounding box center [184, 432] width 66 height 11
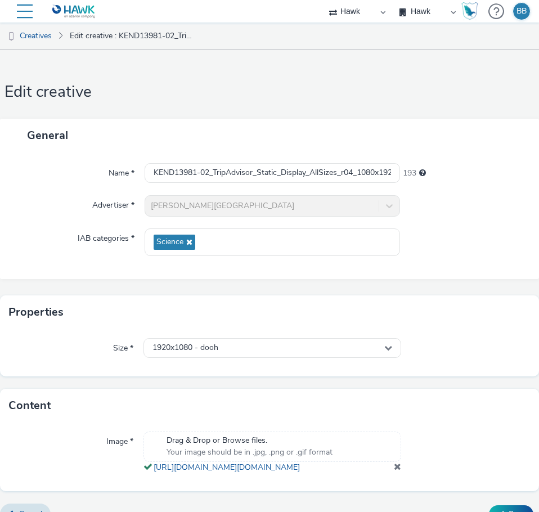
click at [333, 315] on div "Properties" at bounding box center [269, 313] width 539 height 34
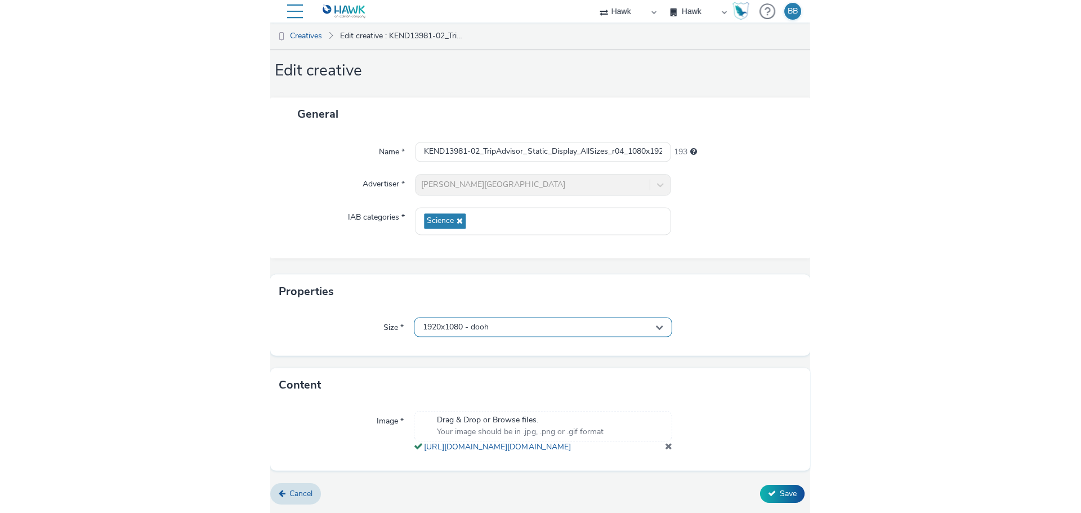
scroll to position [56, 0]
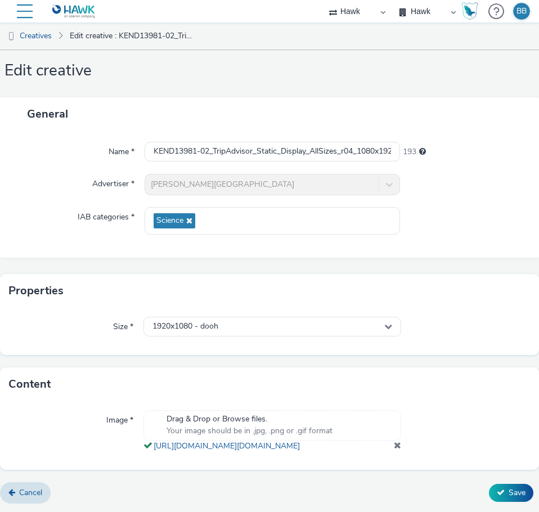
drag, startPoint x: 502, startPoint y: 490, endPoint x: 503, endPoint y: 484, distance: 6.9
click at [509, 490] on span "Save" at bounding box center [517, 493] width 17 height 11
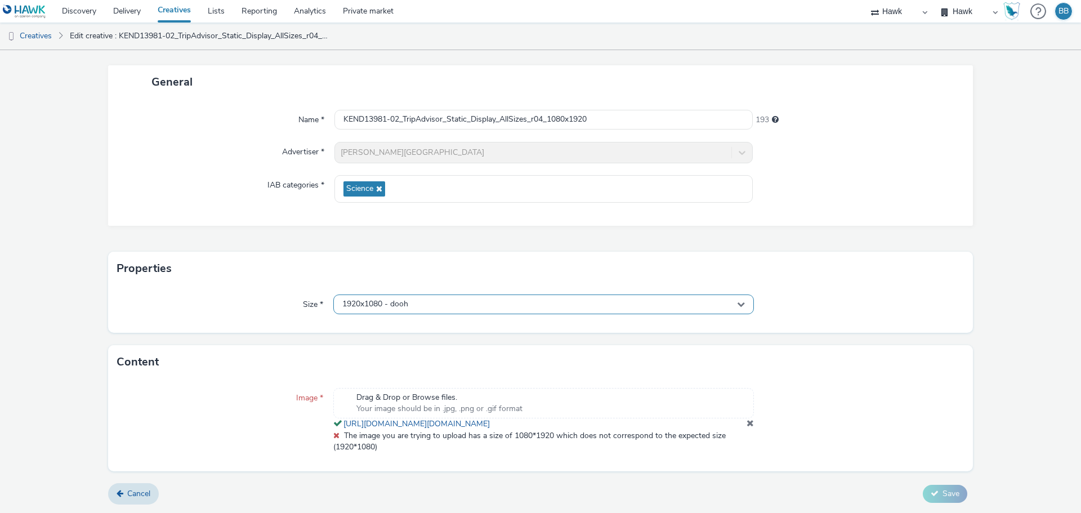
click at [413, 301] on div "1920x1080 - dooh" at bounding box center [543, 305] width 421 height 20
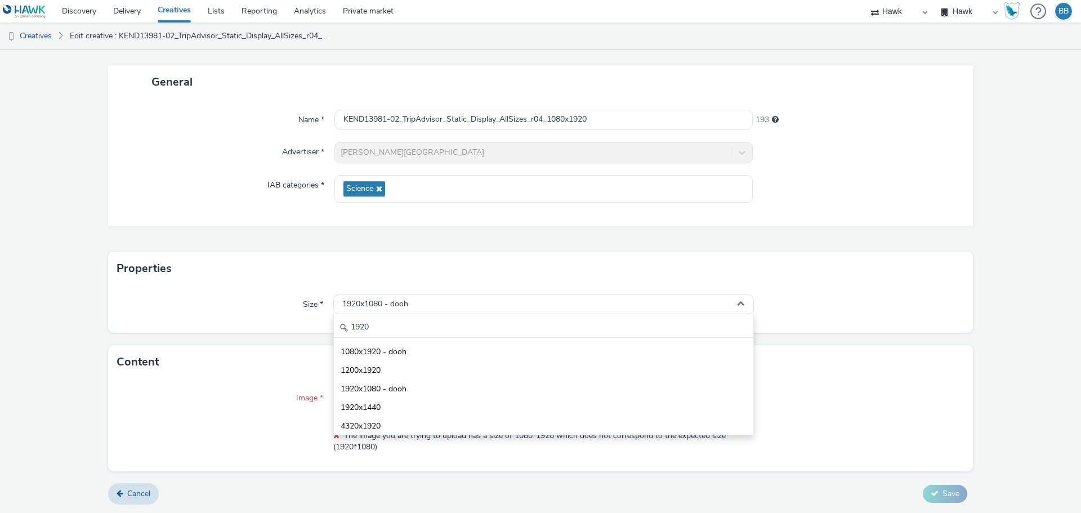
click at [539, 348] on div "Content" at bounding box center [540, 362] width 865 height 34
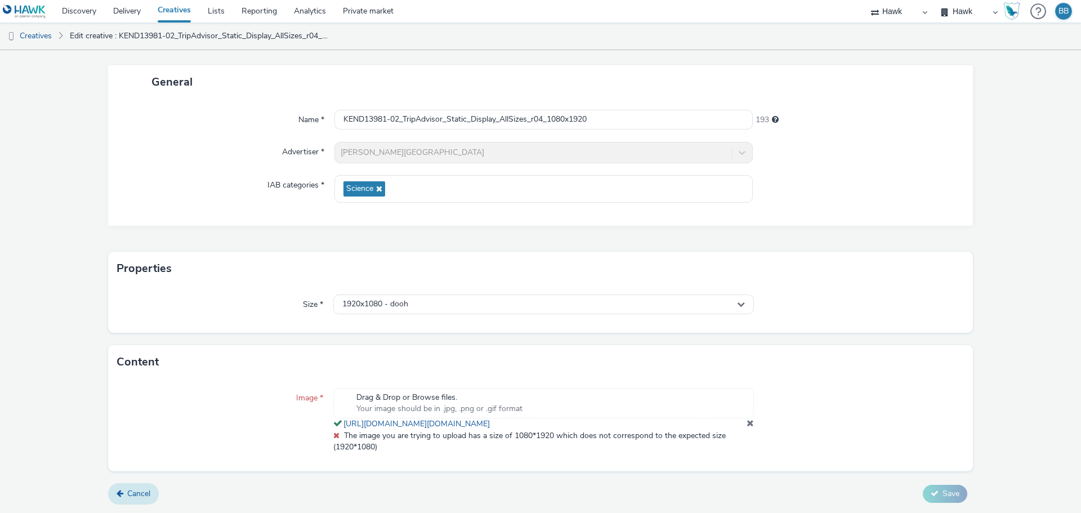
click at [137, 497] on span "Cancel" at bounding box center [138, 493] width 23 height 11
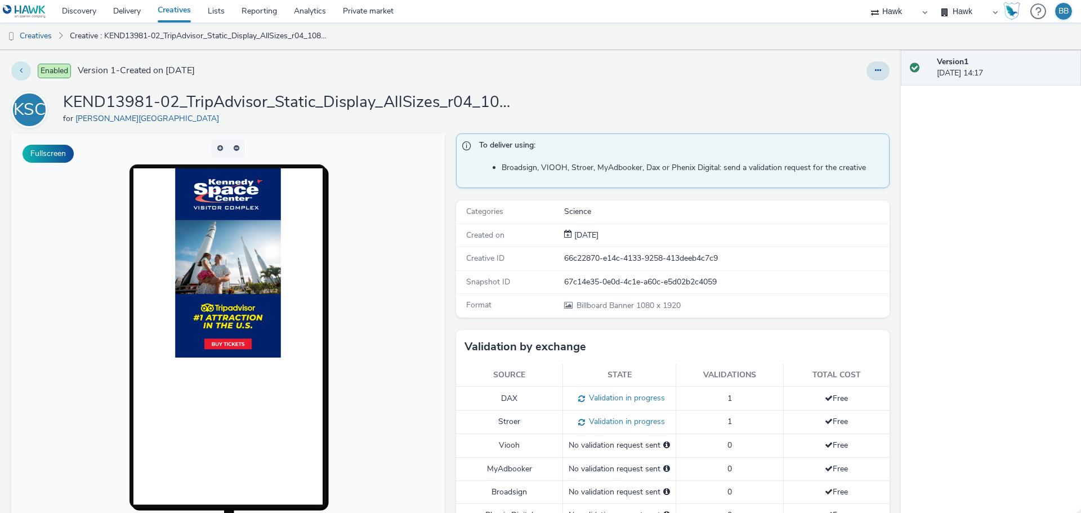
click at [24, 65] on button at bounding box center [21, 70] width 20 height 19
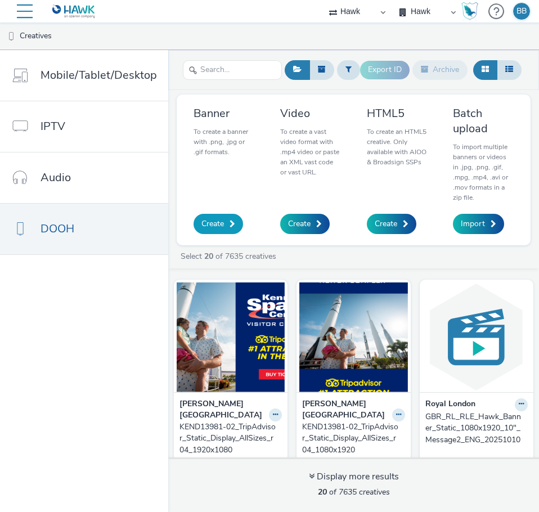
click at [217, 218] on span "Create" at bounding box center [213, 223] width 23 height 11
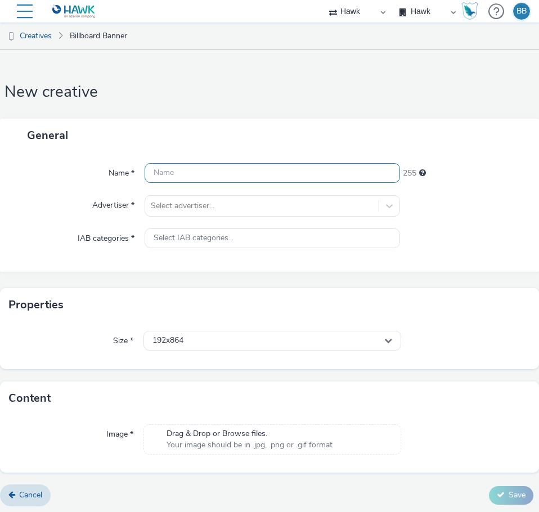
click at [250, 176] on input "text" at bounding box center [273, 173] width 256 height 20
paste input "KEND13981-02_TripAdvisor-OOH_AllSizes_r08_544x160"
type input "KEND13981-02_TripAdvisor-OOH_AllSizes_r08_544x160"
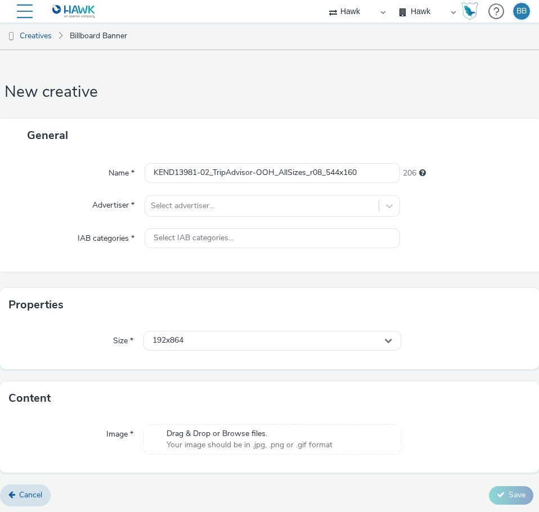
click at [362, 135] on div "General" at bounding box center [269, 135] width 539 height 33
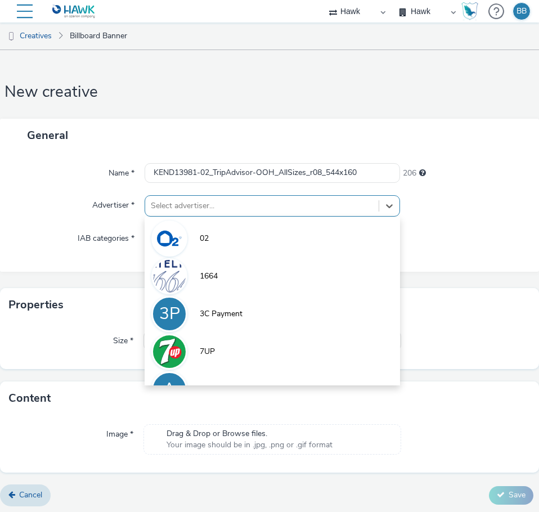
click at [239, 208] on div at bounding box center [262, 206] width 222 height 14
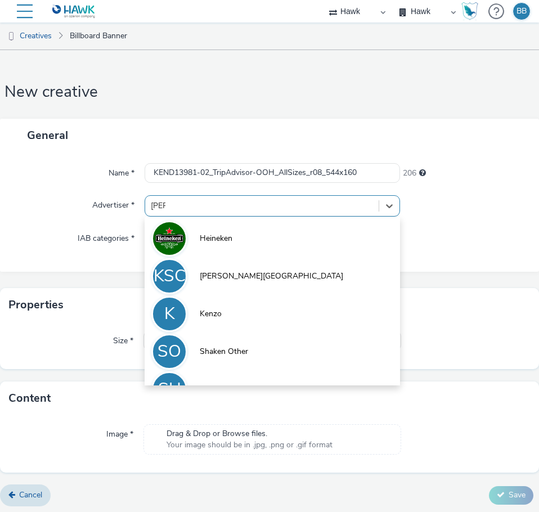
type input "[PERSON_NAME]"
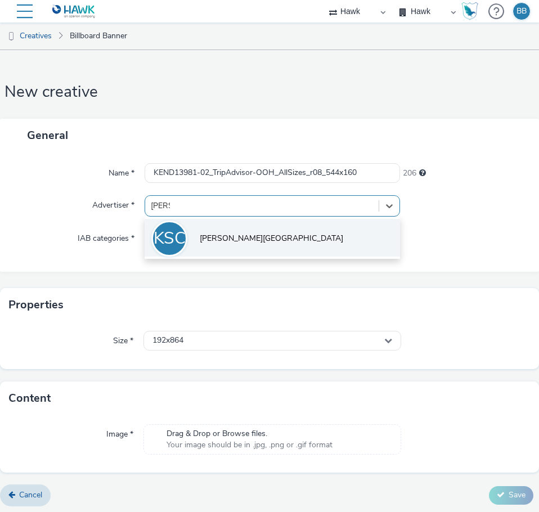
click at [228, 246] on li "[GEOGRAPHIC_DATA][PERSON_NAME]" at bounding box center [273, 238] width 256 height 38
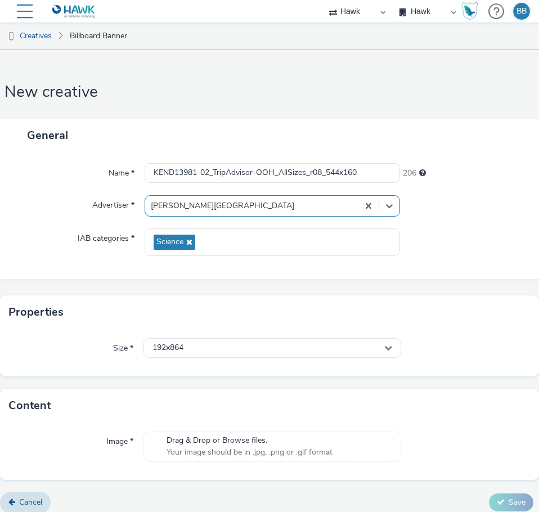
scroll to position [10, 0]
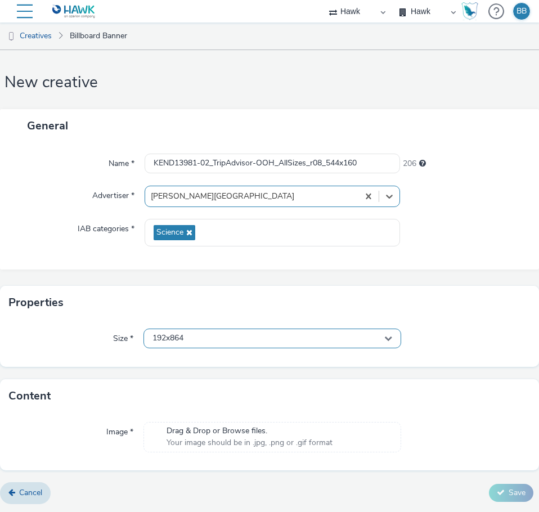
click at [195, 335] on div "192x864" at bounding box center [273, 339] width 258 height 20
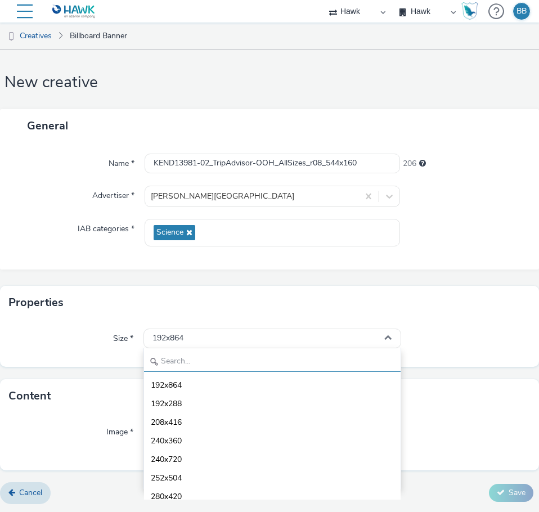
click at [197, 363] on input "text" at bounding box center [272, 363] width 257 height 20
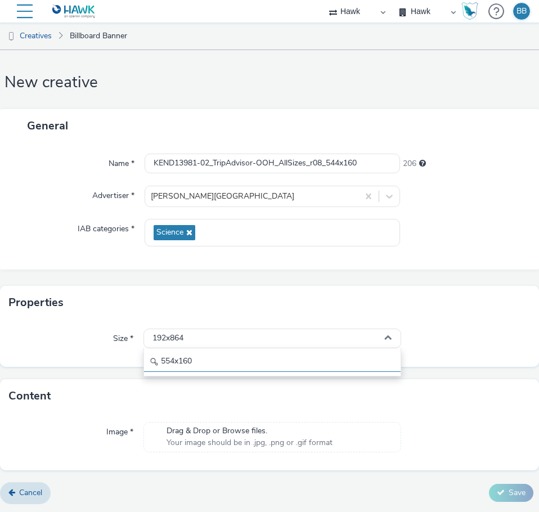
type input "554x160"
drag, startPoint x: 157, startPoint y: 361, endPoint x: 74, endPoint y: 351, distance: 83.3
click at [74, 351] on div "Size * 192x864 554x160" at bounding box center [269, 343] width 539 height 47
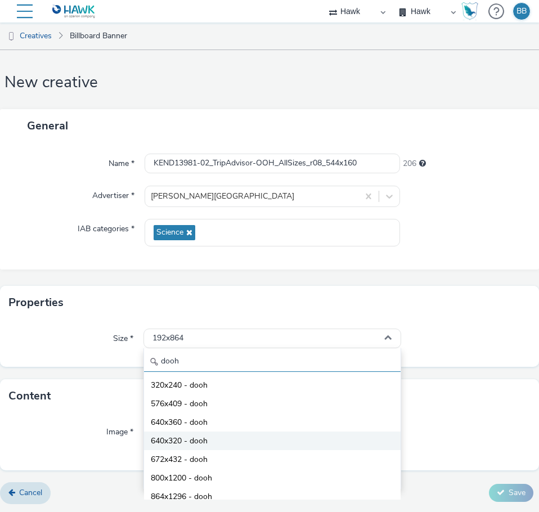
scroll to position [56, 0]
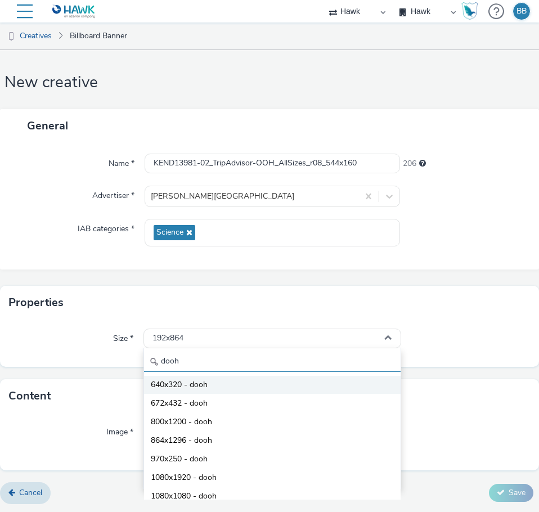
type input "dooh"
click at [176, 386] on span "640x320 - dooh" at bounding box center [179, 385] width 57 height 11
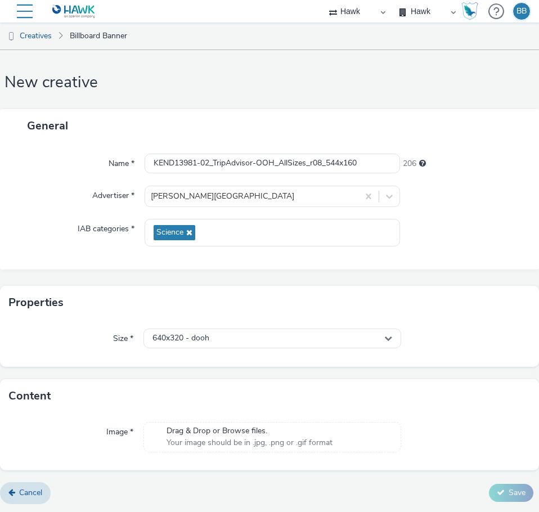
click at [227, 435] on span "Drag & Drop or Browse files." at bounding box center [250, 431] width 166 height 11
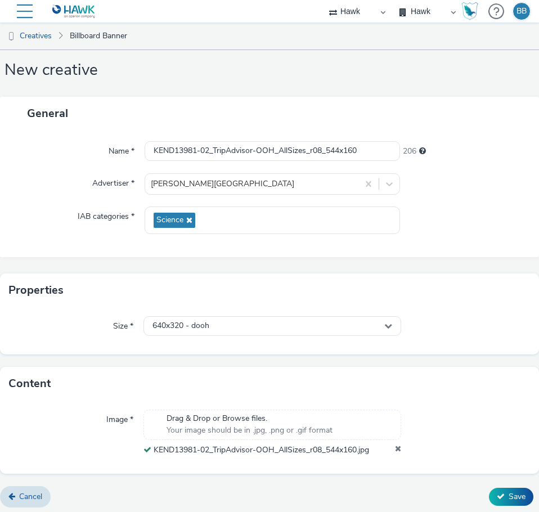
scroll to position [25, 0]
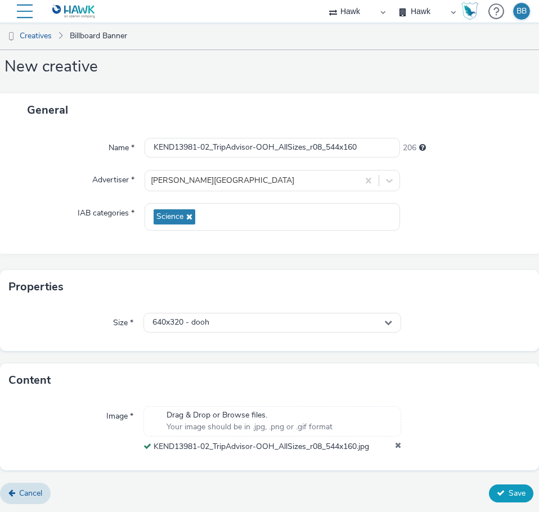
click at [509, 496] on span "Save" at bounding box center [517, 493] width 17 height 11
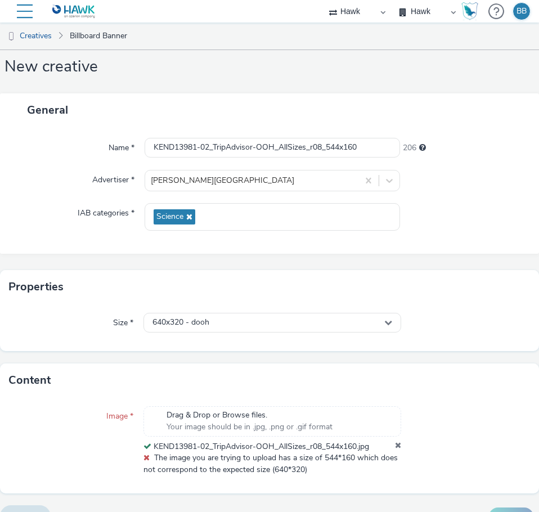
click at [395, 445] on icon at bounding box center [398, 446] width 6 height 11
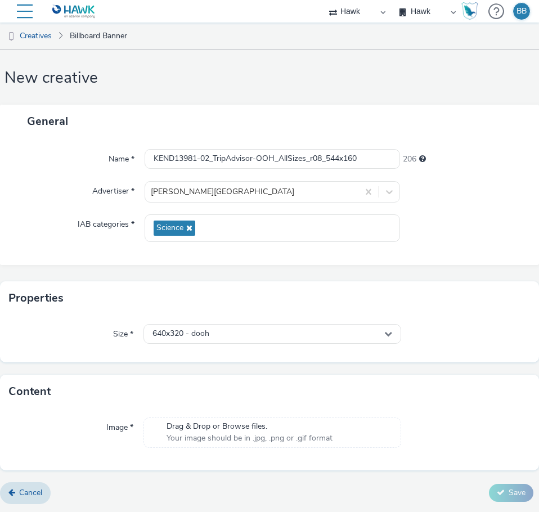
scroll to position [14, 0]
click at [271, 425] on span "Drag & Drop or Browse files." at bounding box center [250, 426] width 166 height 11
click at [192, 331] on span "640x320 - dooh" at bounding box center [181, 334] width 57 height 10
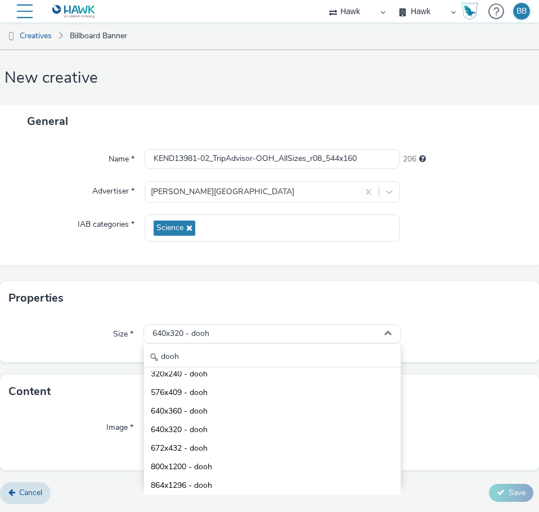
scroll to position [0, 0]
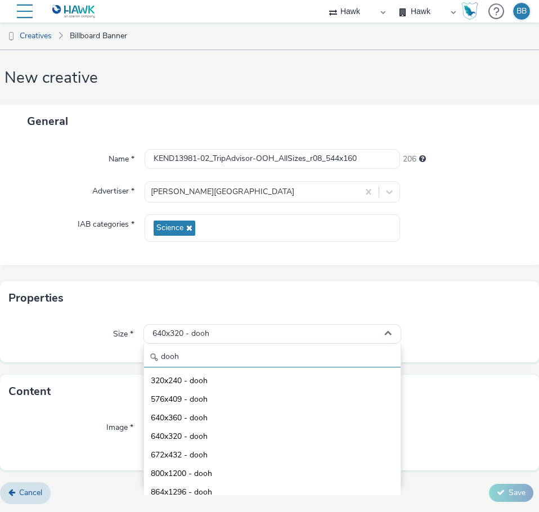
drag, startPoint x: 207, startPoint y: 352, endPoint x: 84, endPoint y: 344, distance: 123.6
click at [85, 344] on div "Size * 640x320 - dooh dooh 320x240 - dooh 576x409 - dooh 640x360 - dooh 640x320…" at bounding box center [269, 334] width 521 height 20
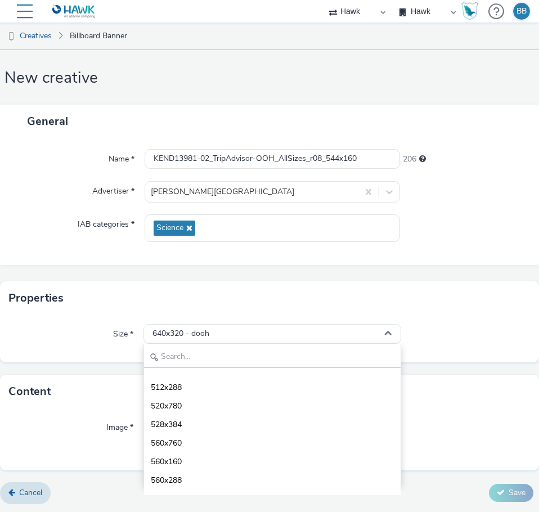
scroll to position [1070, 0]
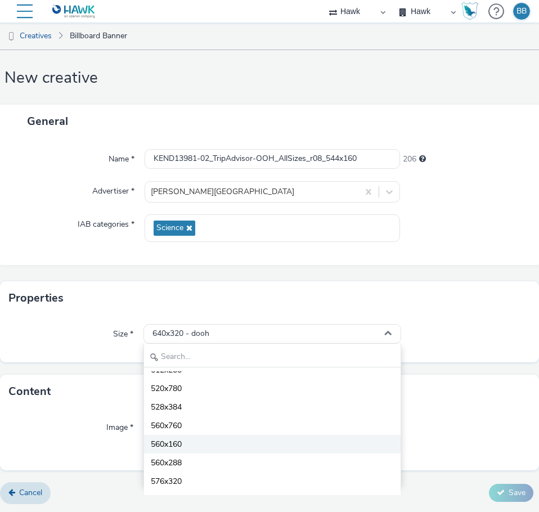
click at [176, 444] on span "560x160" at bounding box center [166, 444] width 31 height 11
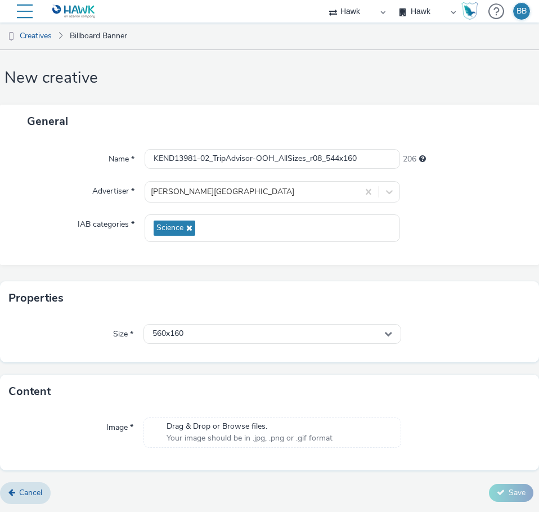
click at [431, 354] on div "Size * 560x160" at bounding box center [269, 338] width 539 height 47
click at [228, 440] on span "Your image should be in .jpg, .png or .gif format" at bounding box center [250, 438] width 166 height 11
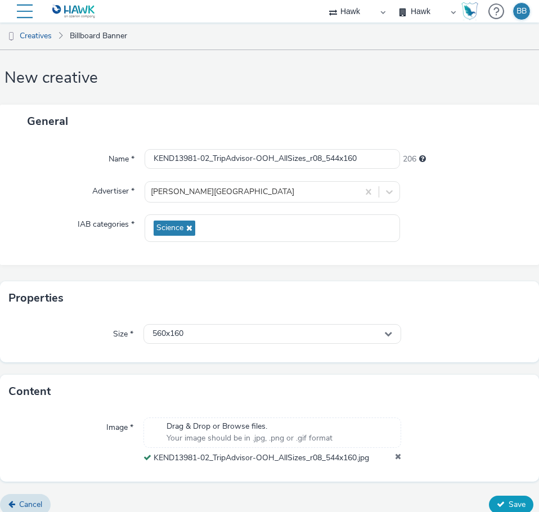
click at [509, 503] on span "Save" at bounding box center [517, 504] width 17 height 11
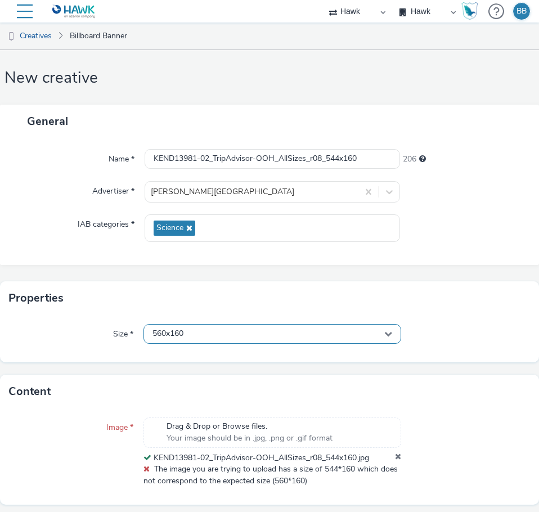
click at [203, 329] on div "560x160" at bounding box center [273, 334] width 258 height 20
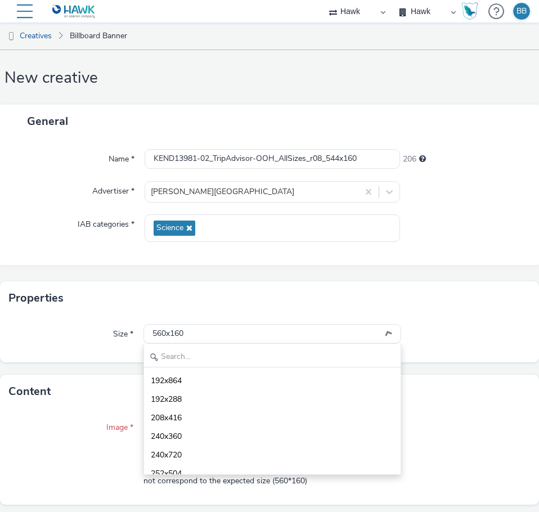
click at [433, 314] on div "Properties Size * 560x160 192x864 192x288 208x416 240x360 240x720 252x504 280x4…" at bounding box center [269, 322] width 539 height 81
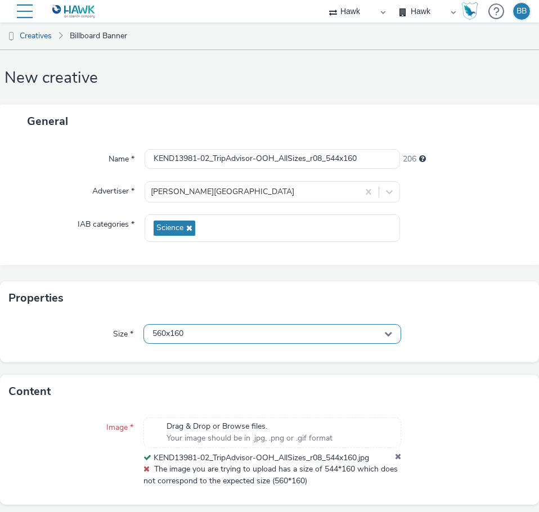
click at [261, 335] on div "560x160" at bounding box center [273, 334] width 258 height 20
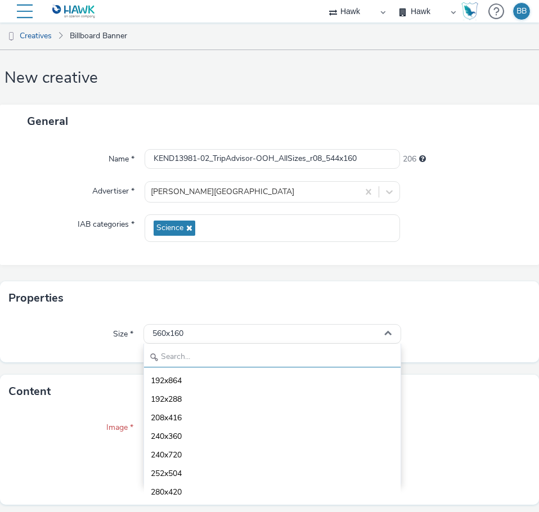
click at [274, 360] on input "text" at bounding box center [272, 358] width 257 height 20
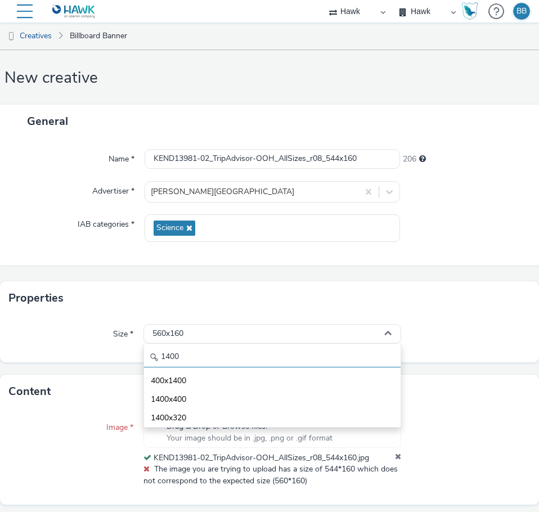
drag, startPoint x: 194, startPoint y: 356, endPoint x: 122, endPoint y: 350, distance: 72.9
click at [117, 351] on div "Size * 560x160 1400 400x1400 1400x400 1400x320" at bounding box center [269, 338] width 539 height 47
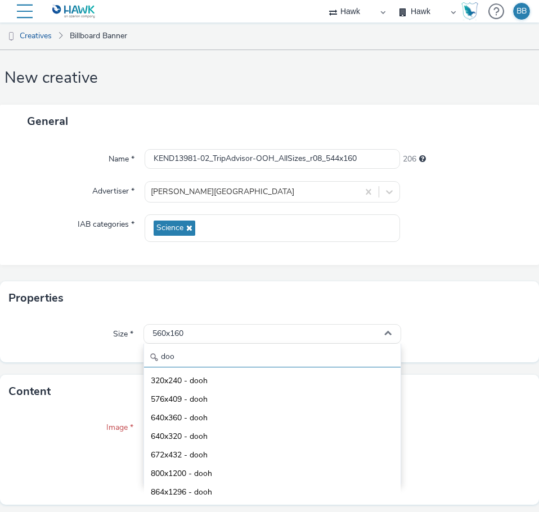
type input "dooh"
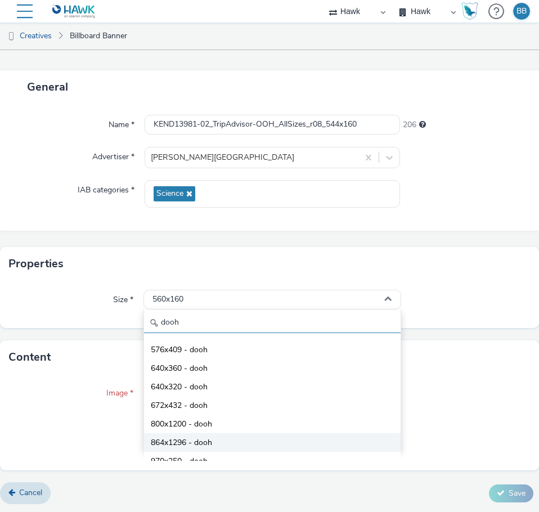
scroll to position [0, 0]
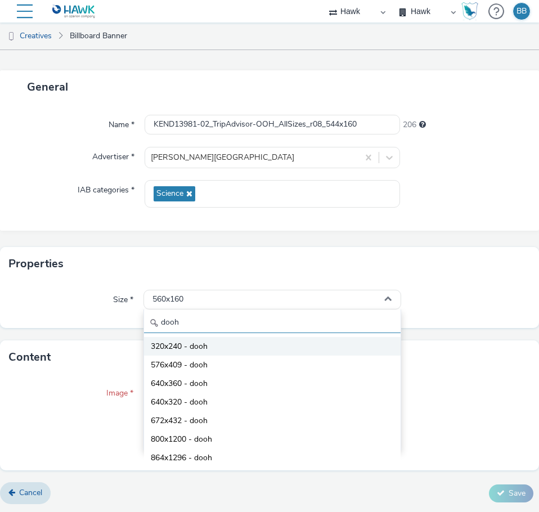
drag, startPoint x: 197, startPoint y: 321, endPoint x: 209, endPoint y: 349, distance: 30.8
click at [126, 310] on div "Size * 560x160 dooh 320x240 - dooh 576x409 - dooh 640x360 - dooh 640x320 - dooh…" at bounding box center [269, 300] width 521 height 20
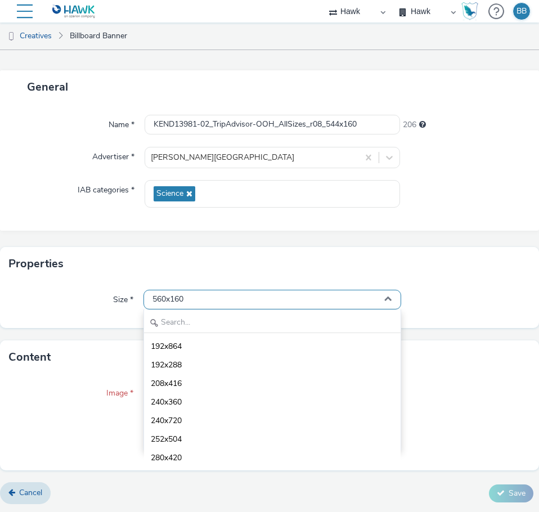
click at [194, 295] on div "560x160" at bounding box center [273, 300] width 258 height 20
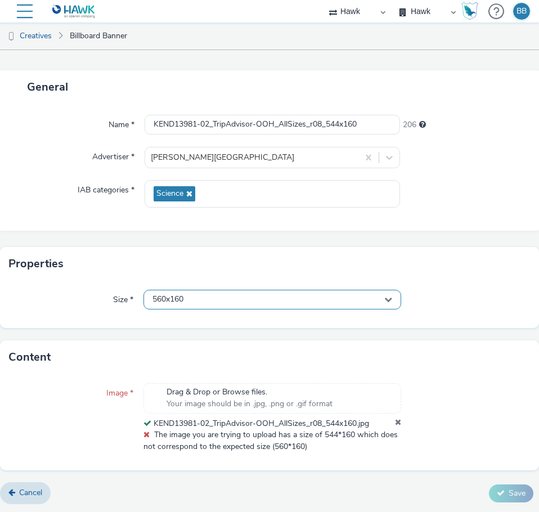
click at [190, 298] on div "560x160" at bounding box center [273, 300] width 258 height 20
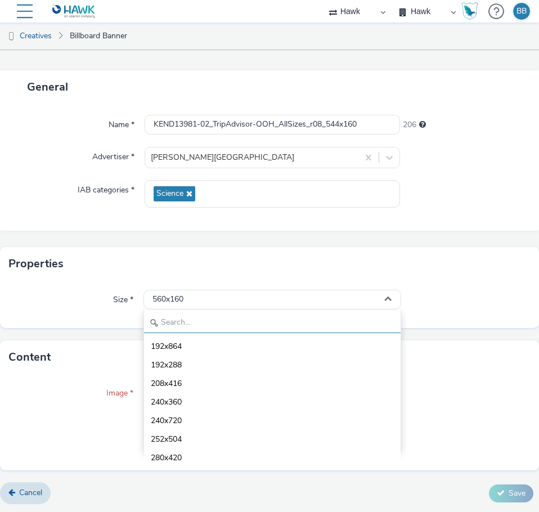
click at [168, 327] on input "text" at bounding box center [272, 324] width 257 height 20
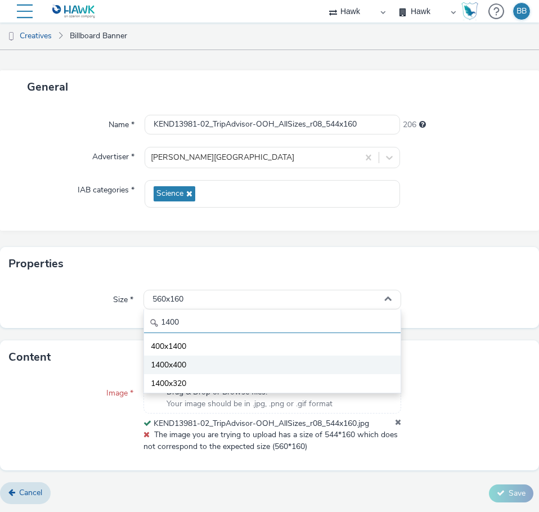
type input "1400"
click at [180, 367] on span "1400x400" at bounding box center [168, 365] width 35 height 11
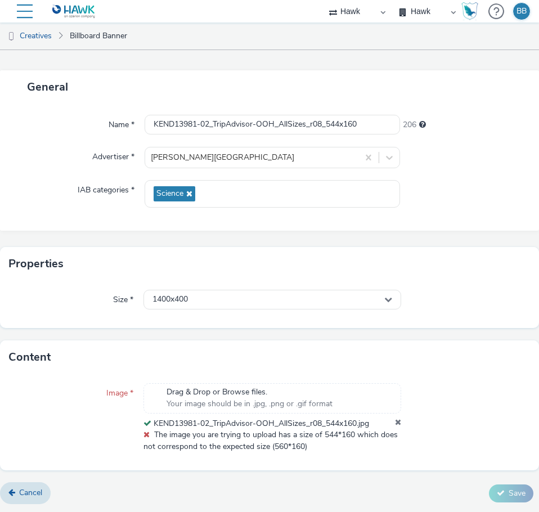
click at [452, 283] on div "Size * 1400x400" at bounding box center [269, 304] width 539 height 47
click at [264, 400] on span "Your image should be in .jpg, .png or .gif format" at bounding box center [250, 404] width 166 height 11
click at [395, 422] on icon at bounding box center [398, 423] width 6 height 11
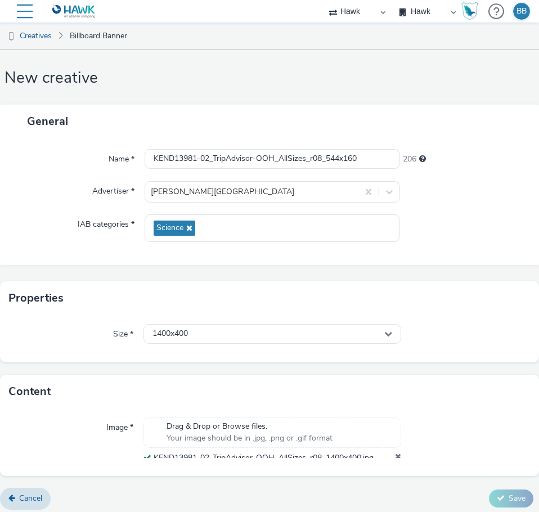
scroll to position [14, 0]
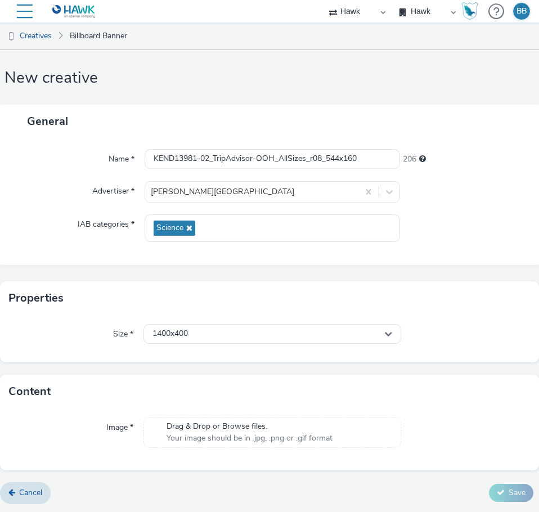
click at [316, 434] on span "Your image should be in .jpg, .png or .gif format" at bounding box center [250, 438] width 166 height 11
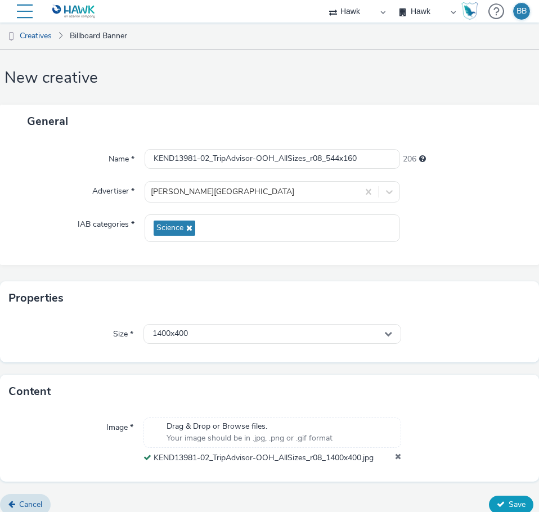
click at [509, 503] on span "Save" at bounding box center [517, 504] width 17 height 11
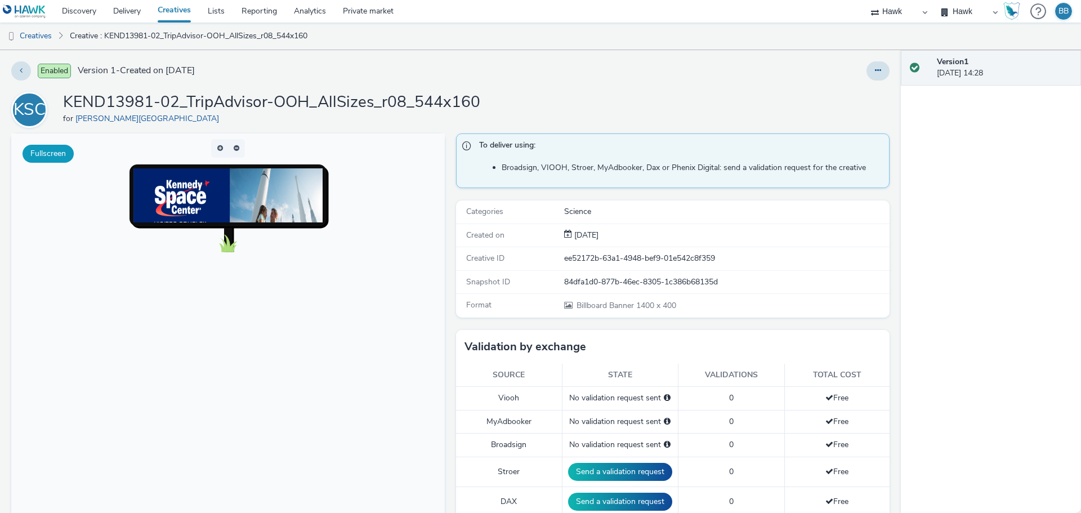
click at [37, 147] on button "Fullscreen" at bounding box center [48, 154] width 51 height 18
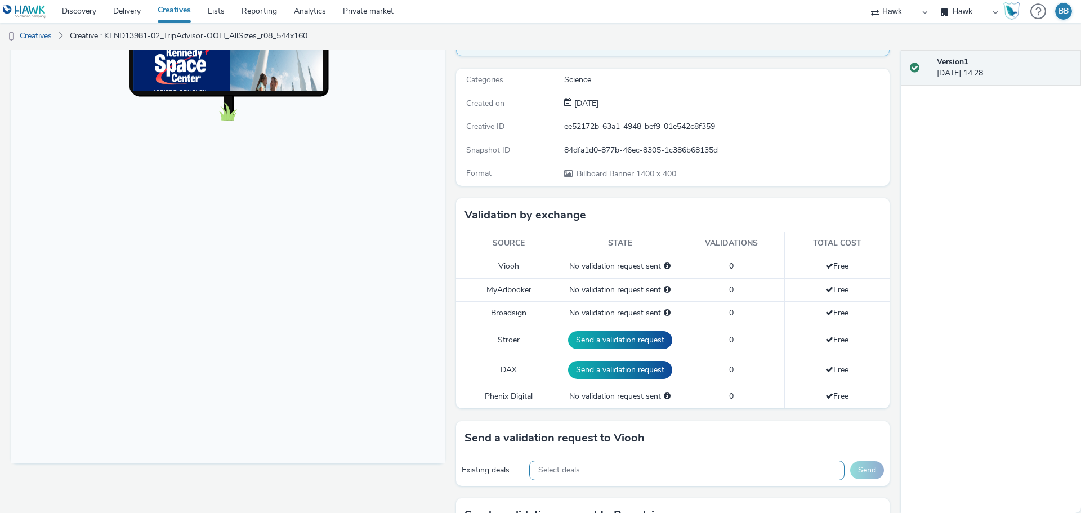
scroll to position [225, 0]
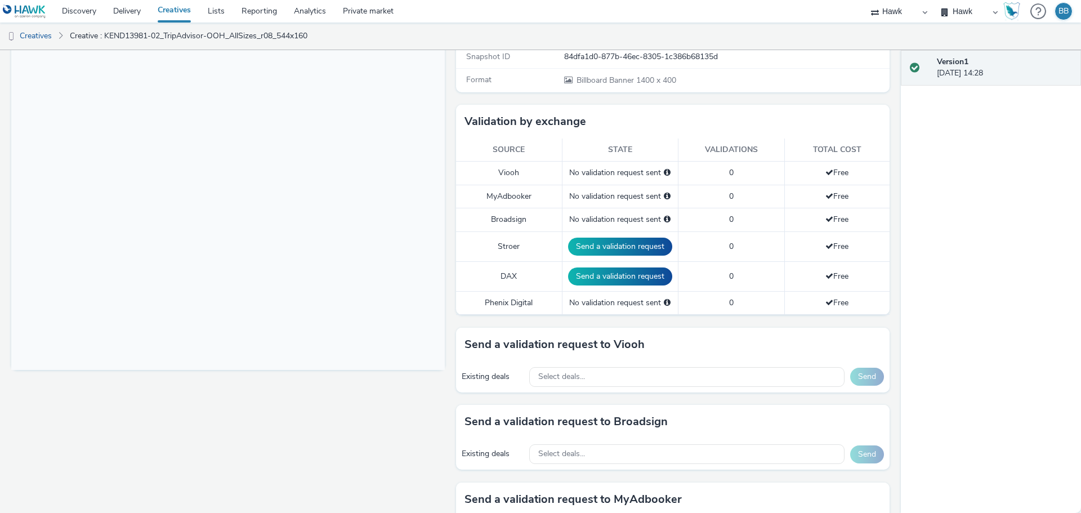
drag, startPoint x: 624, startPoint y: 247, endPoint x: 624, endPoint y: 260, distance: 13.5
click at [539, 246] on button "Send a validation request" at bounding box center [620, 247] width 104 height 18
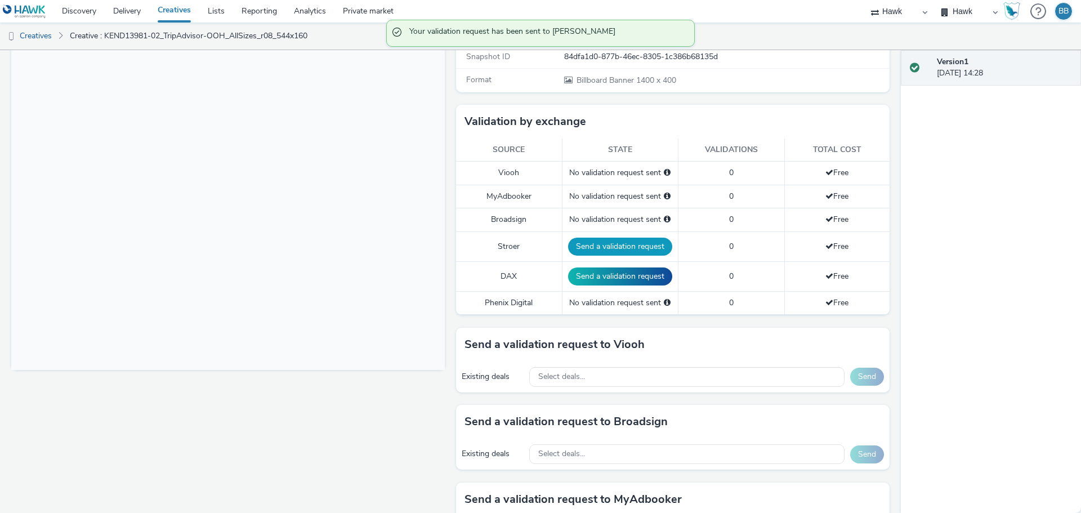
click at [539, 256] on button "Send a validation request" at bounding box center [620, 247] width 104 height 18
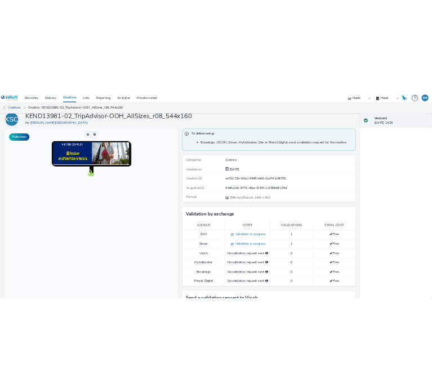
scroll to position [0, 0]
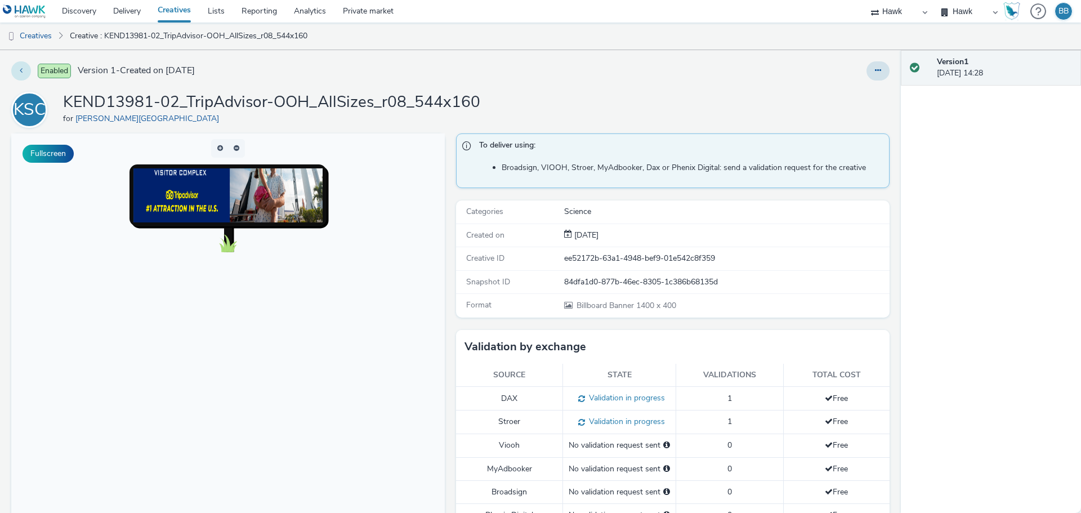
click at [21, 70] on icon at bounding box center [21, 70] width 3 height 8
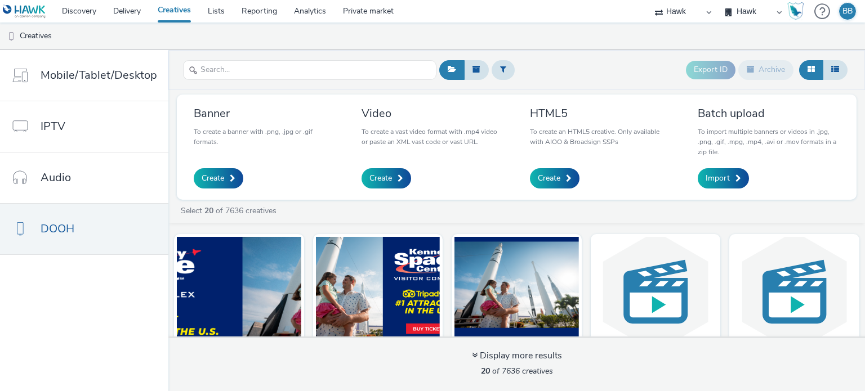
click at [126, 326] on nav "Mobile/Tablet/Desktop IPTV Audio DOOH" at bounding box center [84, 220] width 168 height 341
